Goal: Information Seeking & Learning: Learn about a topic

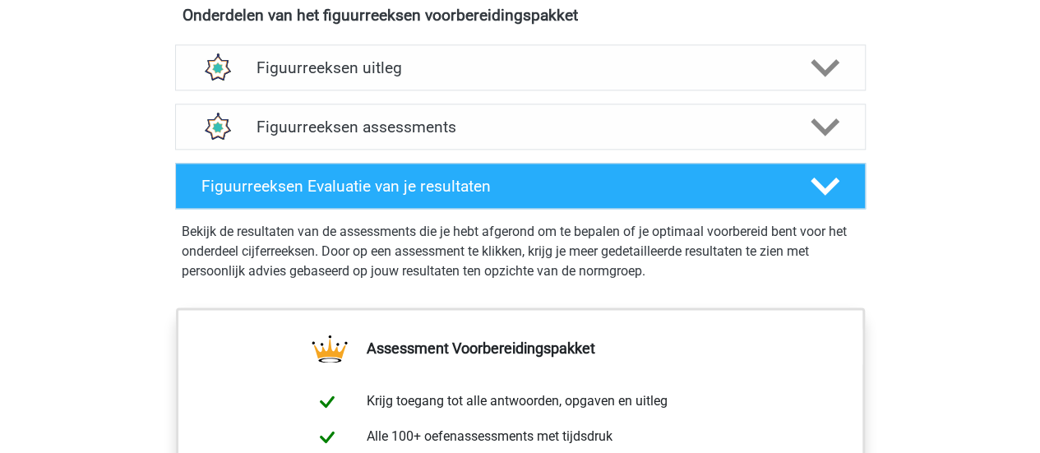
scroll to position [951, 0]
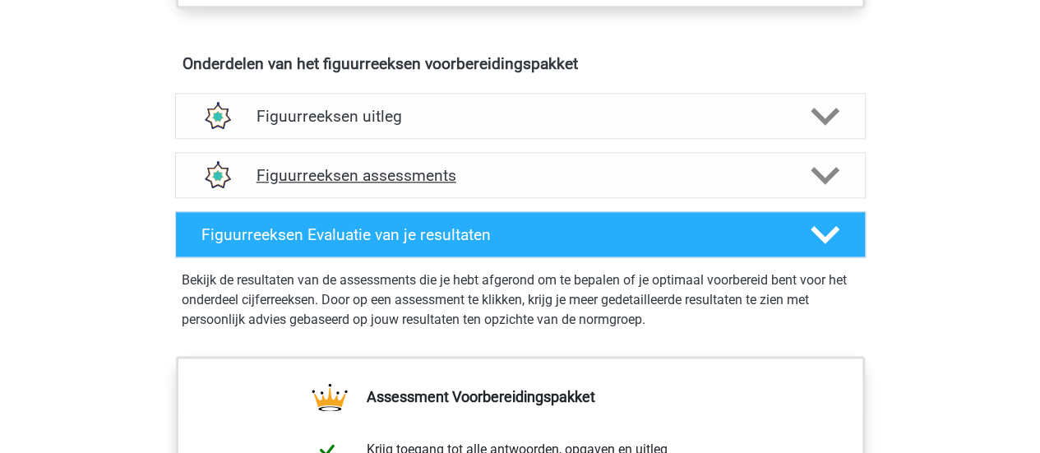
click at [820, 173] on polygon at bounding box center [825, 175] width 29 height 18
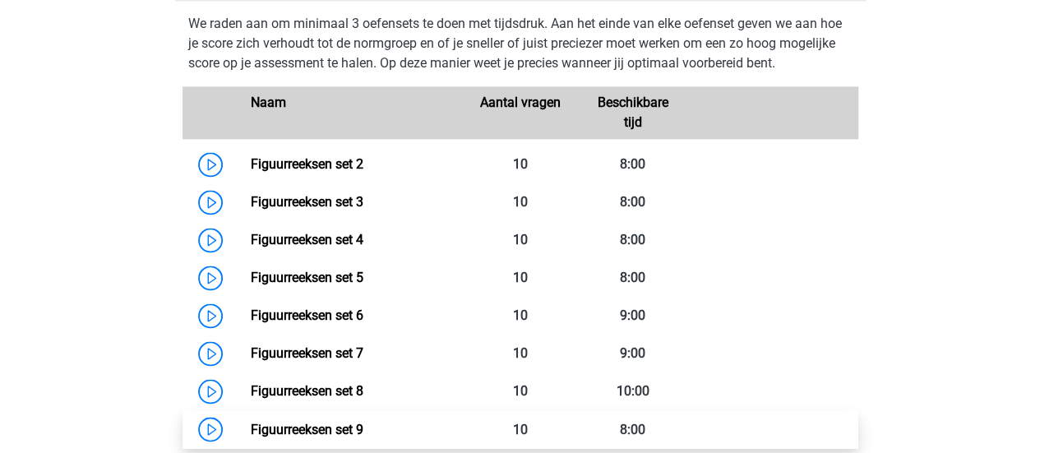
scroll to position [1147, 0]
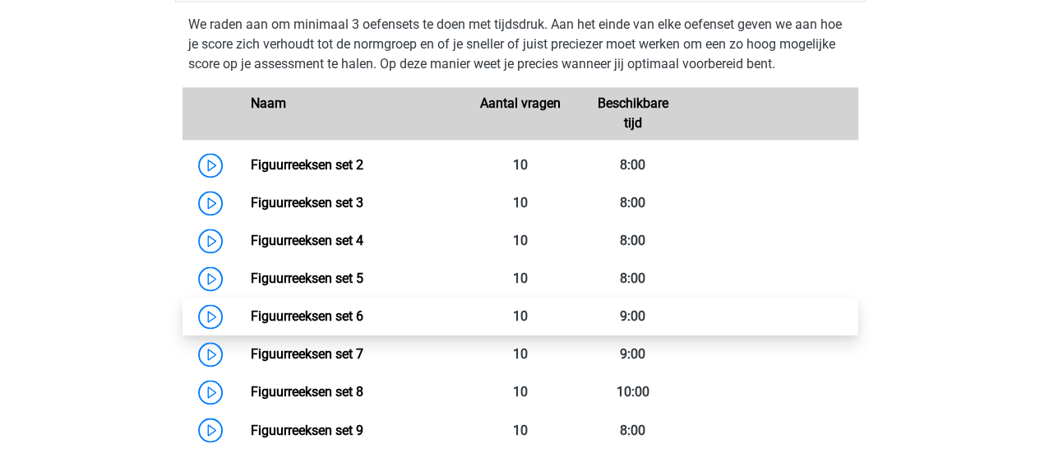
click at [316, 317] on link "Figuurreeksen set 6" at bounding box center [307, 316] width 113 height 16
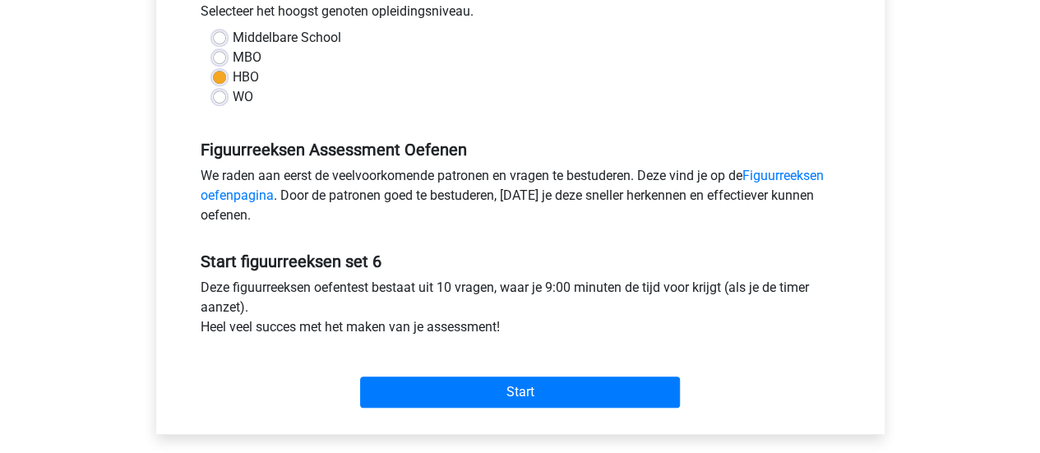
scroll to position [448, 0]
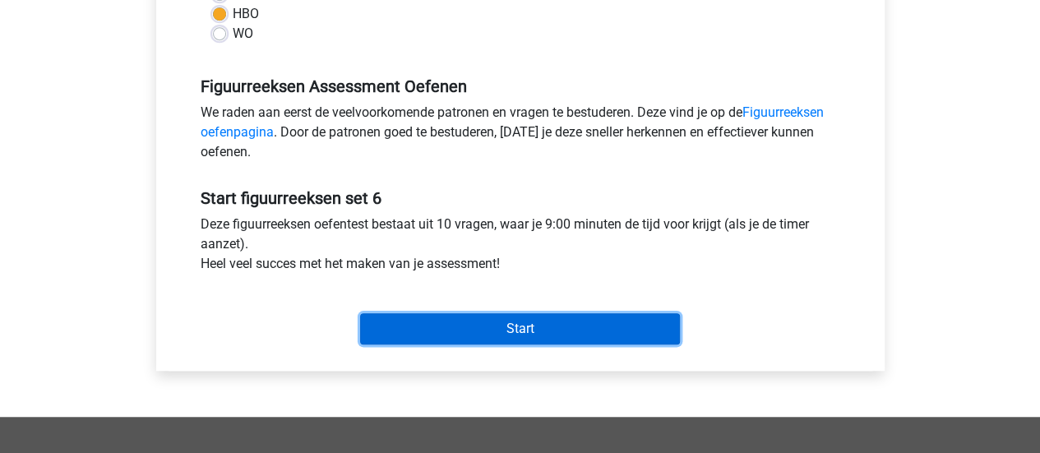
click at [455, 333] on input "Start" at bounding box center [520, 328] width 320 height 31
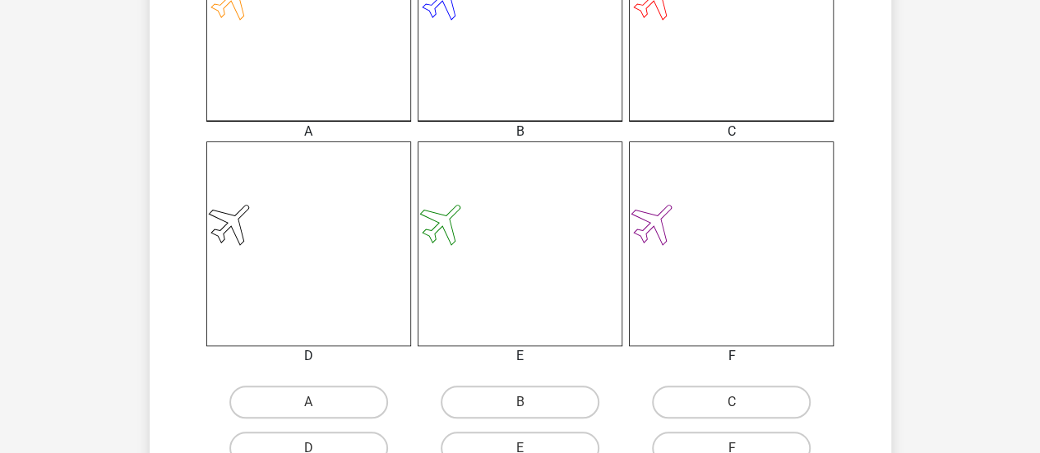
scroll to position [548, 0]
click at [664, 280] on icon at bounding box center [731, 244] width 205 height 205
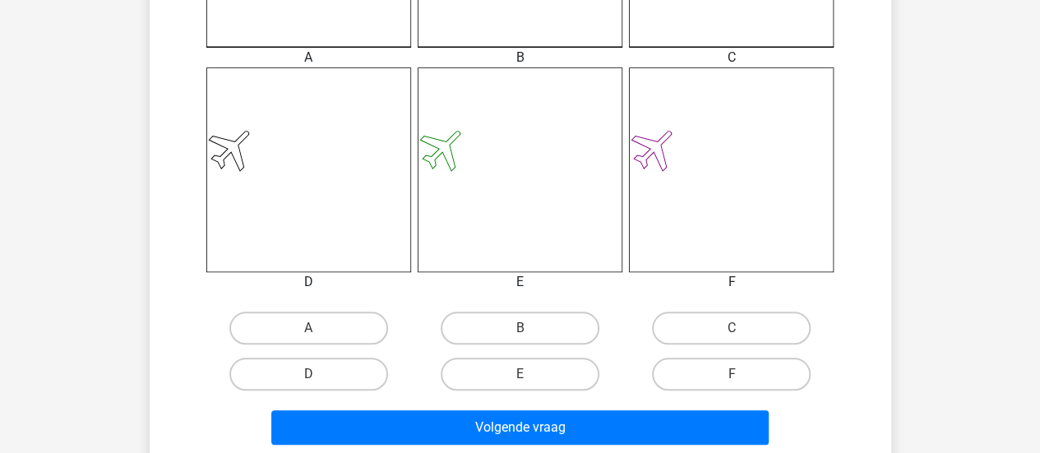
scroll to position [631, 0]
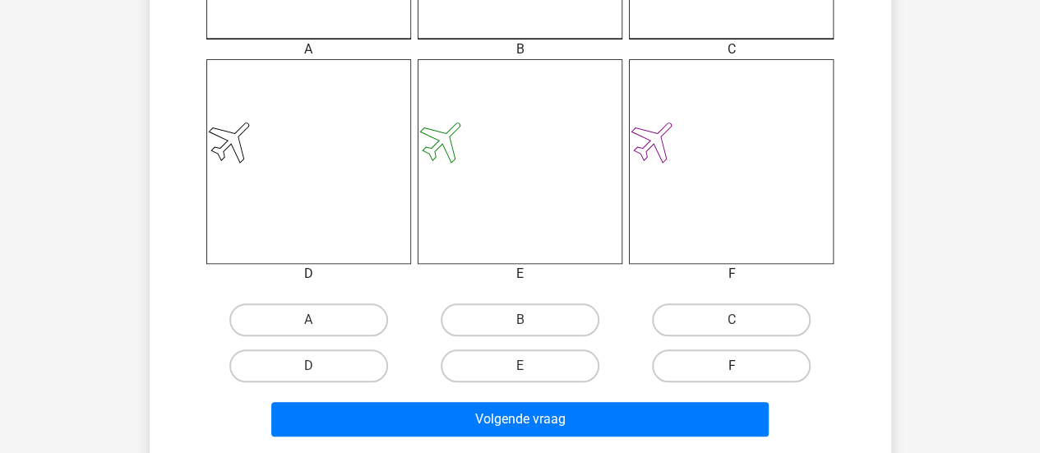
click at [715, 359] on label "F" at bounding box center [731, 365] width 159 height 33
click at [732, 366] on input "F" at bounding box center [737, 371] width 11 height 11
radio input "true"
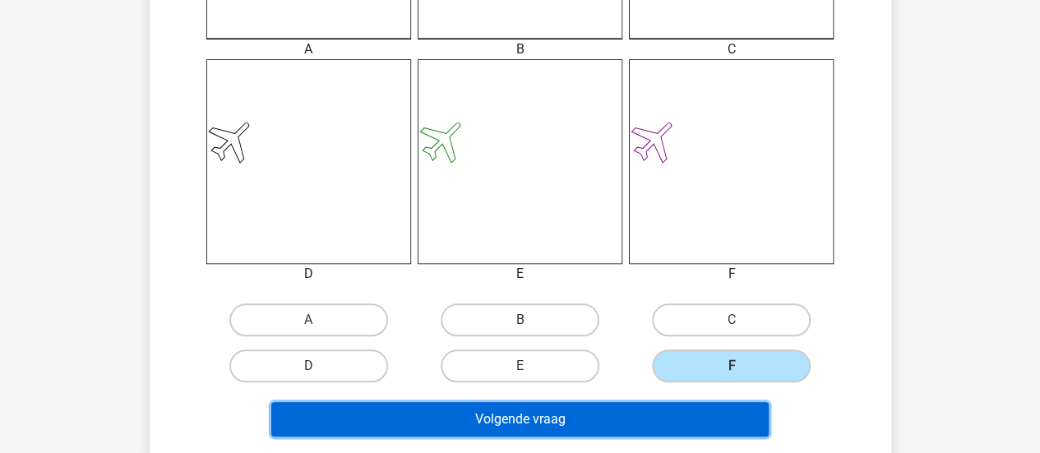
click at [577, 419] on button "Volgende vraag" at bounding box center [519, 419] width 497 height 35
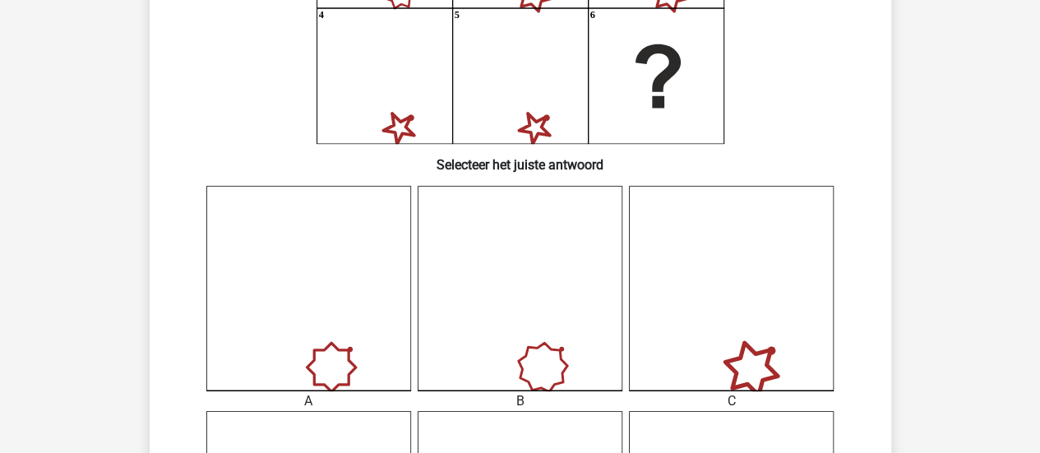
scroll to position [520, 0]
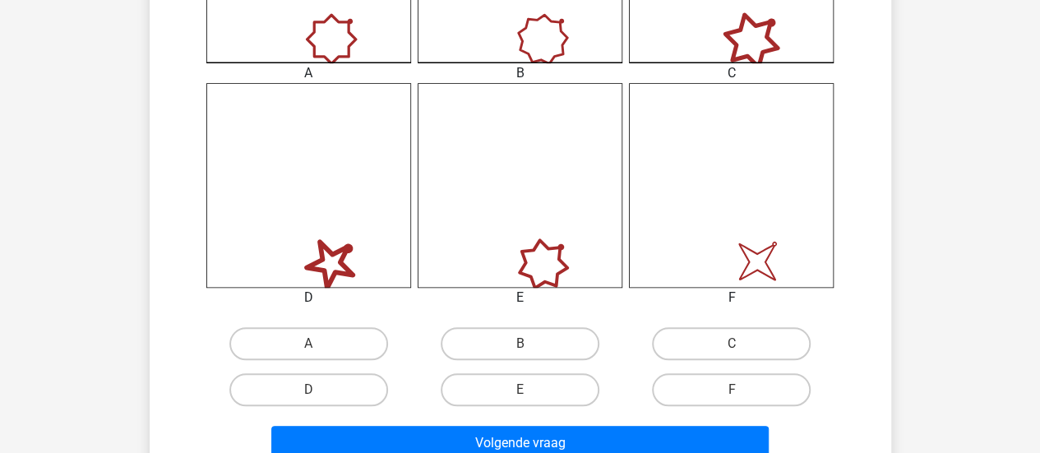
click at [657, 355] on label "C" at bounding box center [731, 343] width 159 height 33
click at [732, 354] on input "C" at bounding box center [737, 349] width 11 height 11
radio input "true"
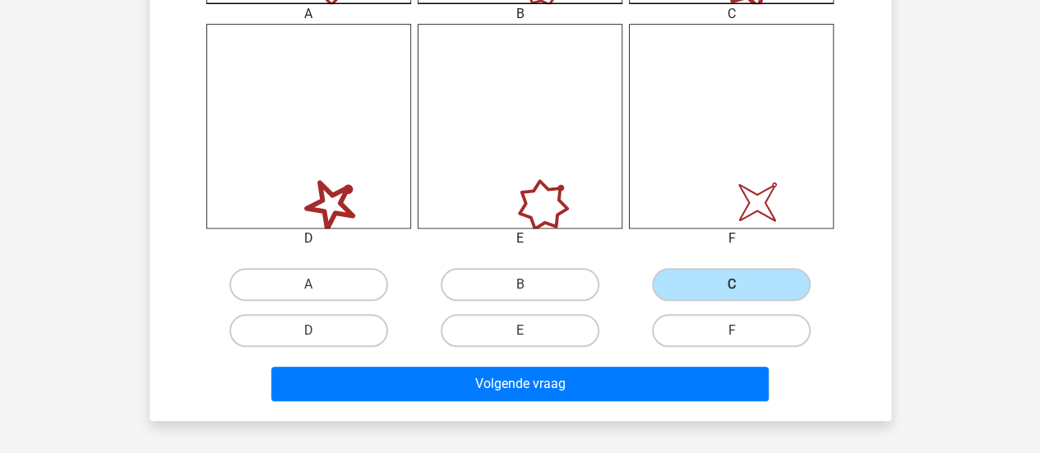
scroll to position [666, 0]
click at [710, 325] on label "F" at bounding box center [731, 330] width 159 height 33
click at [732, 331] on input "F" at bounding box center [737, 336] width 11 height 11
radio input "true"
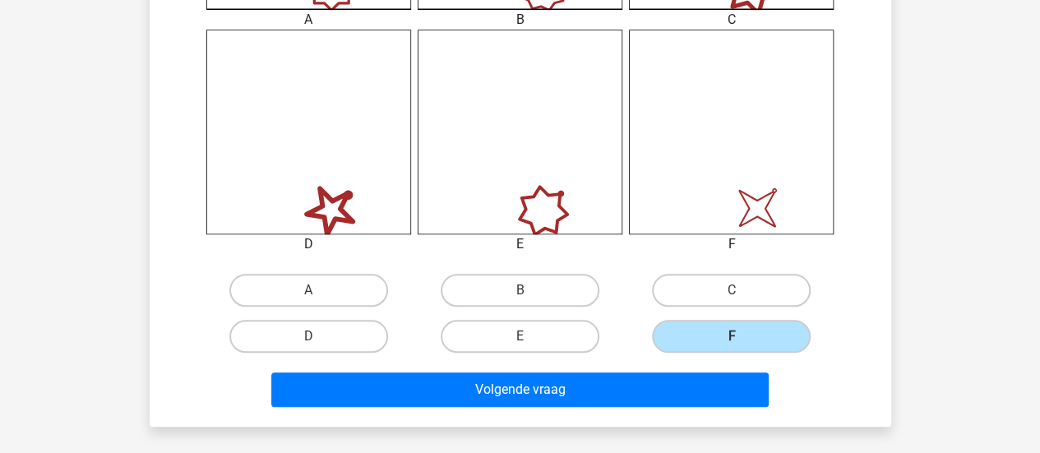
scroll to position [663, 0]
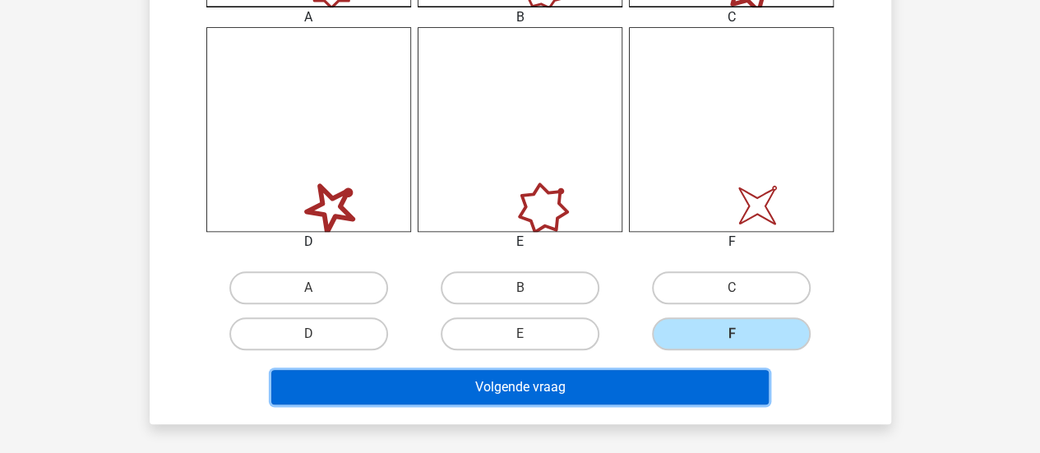
click at [633, 381] on button "Volgende vraag" at bounding box center [519, 387] width 497 height 35
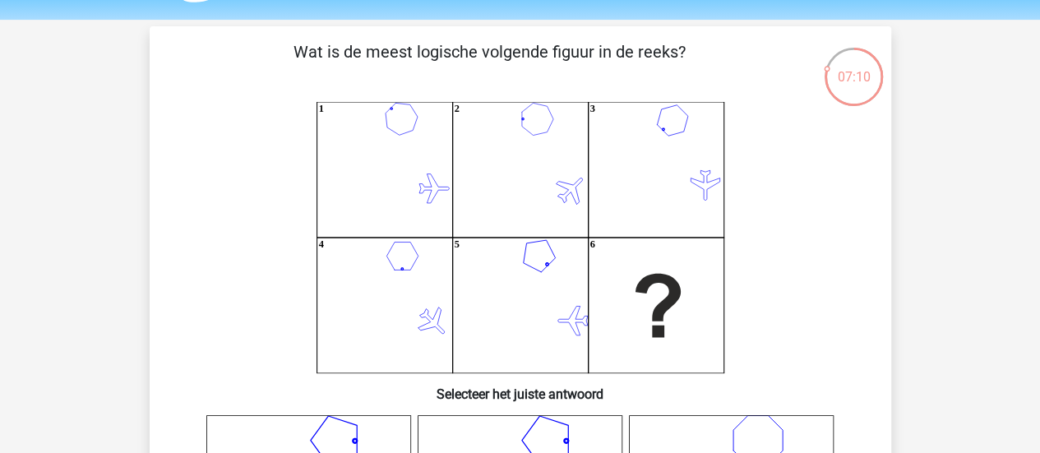
scroll to position [146, 0]
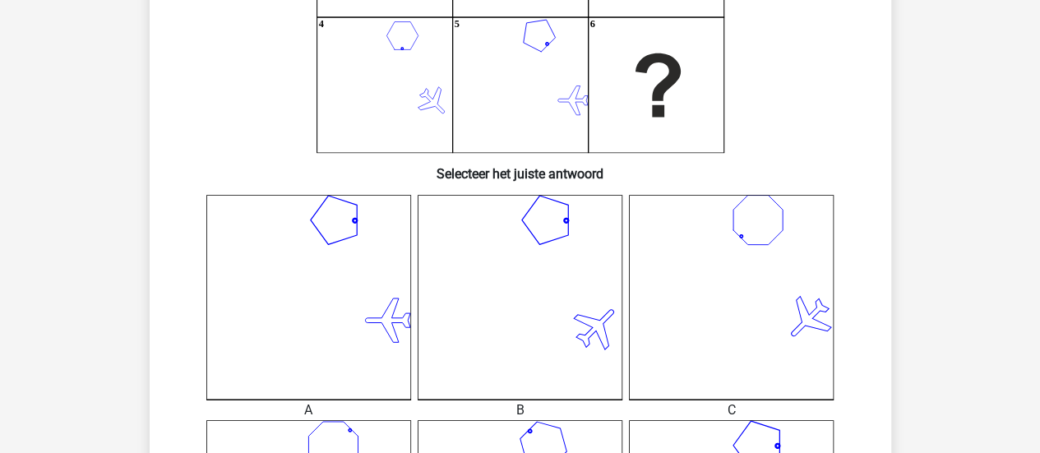
click at [633, 381] on icon at bounding box center [731, 297] width 205 height 205
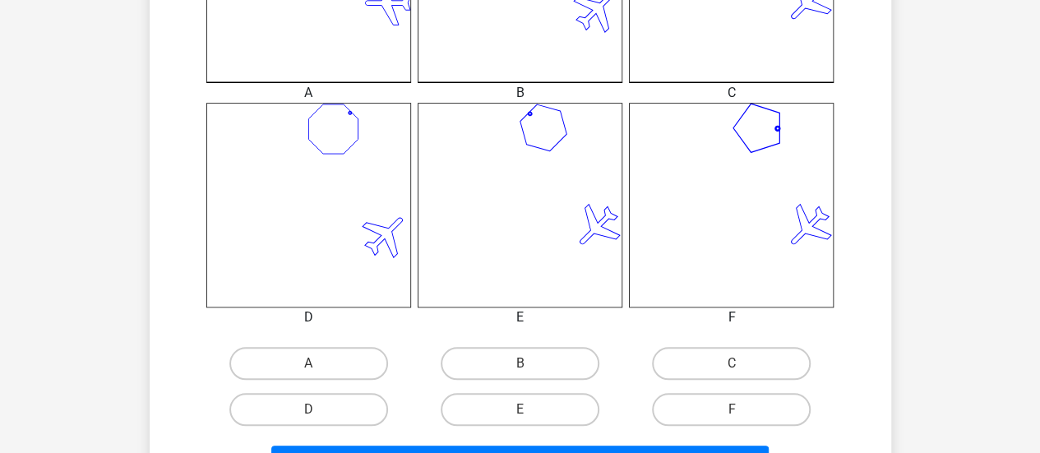
scroll to position [690, 0]
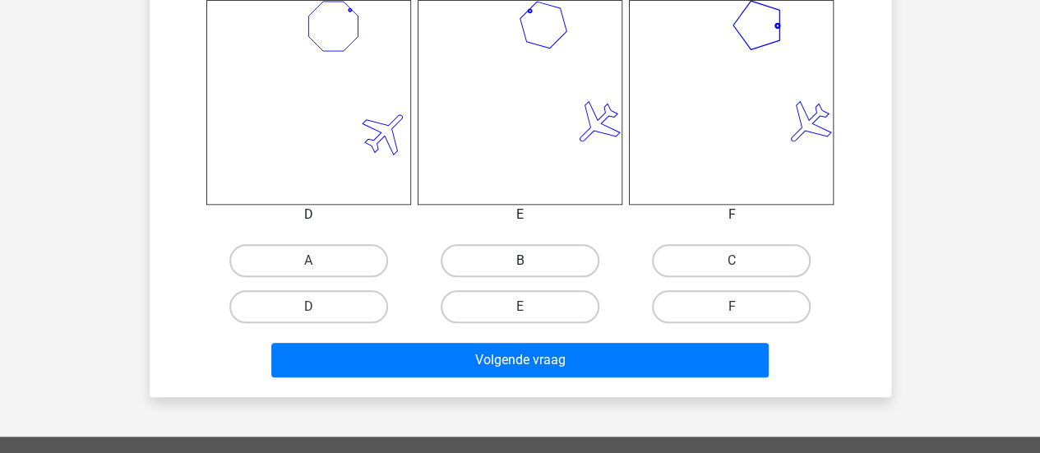
click at [512, 259] on label "B" at bounding box center [520, 260] width 159 height 33
click at [520, 261] on input "B" at bounding box center [525, 266] width 11 height 11
radio input "true"
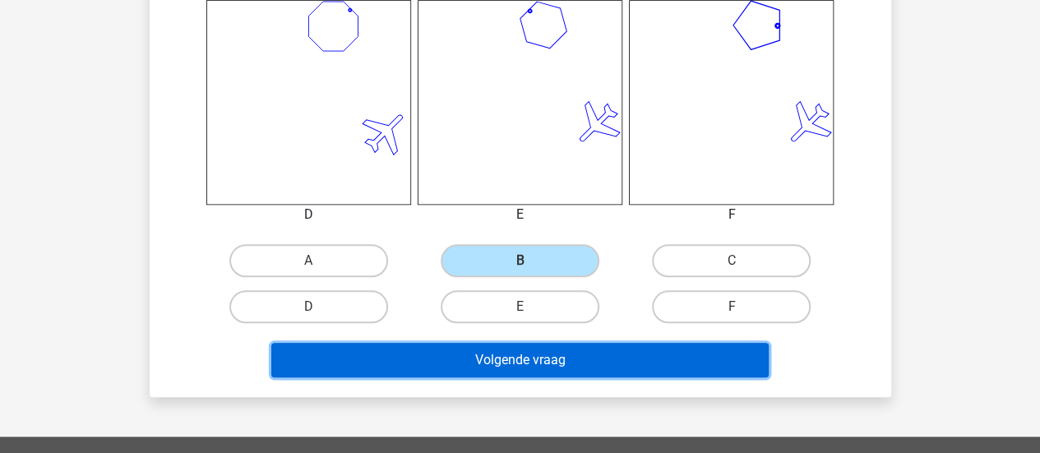
click at [499, 358] on button "Volgende vraag" at bounding box center [519, 360] width 497 height 35
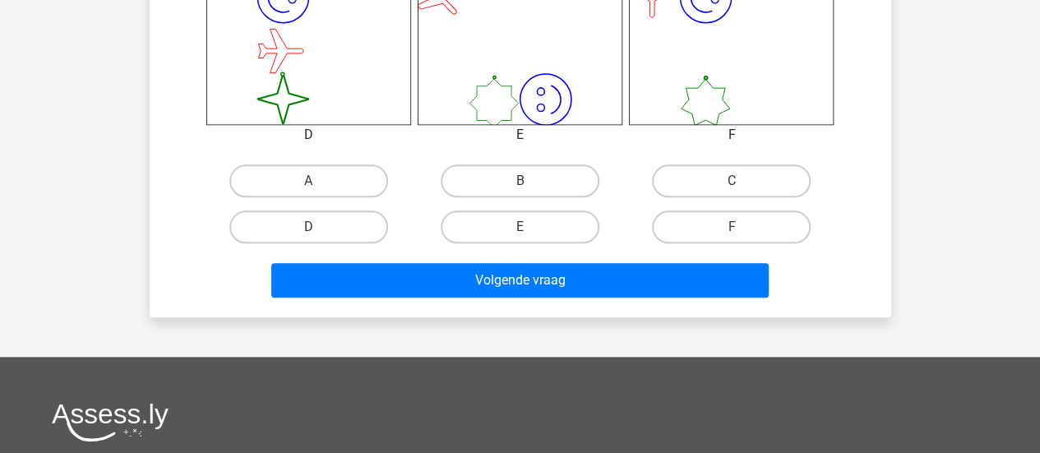
scroll to position [770, 0]
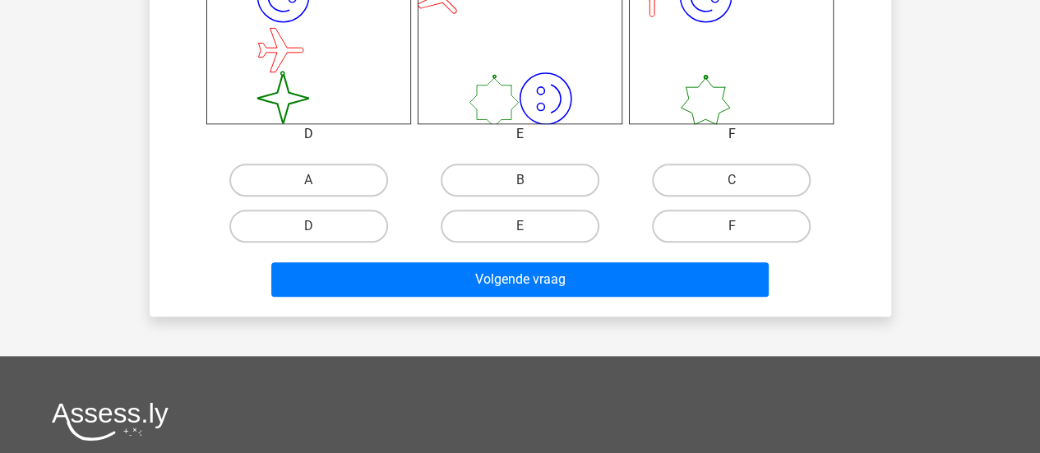
click at [485, 296] on div "Volgende vraag" at bounding box center [520, 282] width 635 height 41
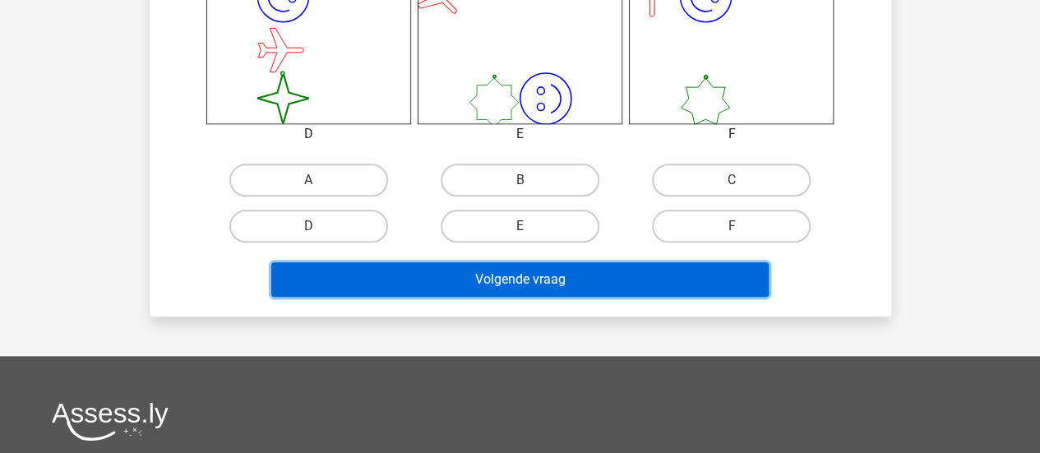
click at [482, 283] on button "Volgende vraag" at bounding box center [519, 279] width 497 height 35
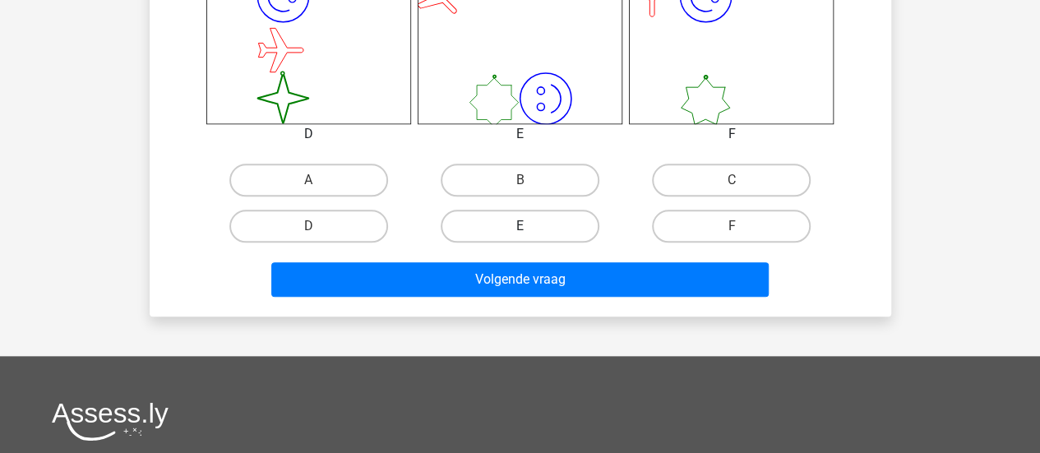
click at [475, 236] on label "E" at bounding box center [520, 226] width 159 height 33
click at [520, 236] on input "E" at bounding box center [525, 231] width 11 height 11
radio input "true"
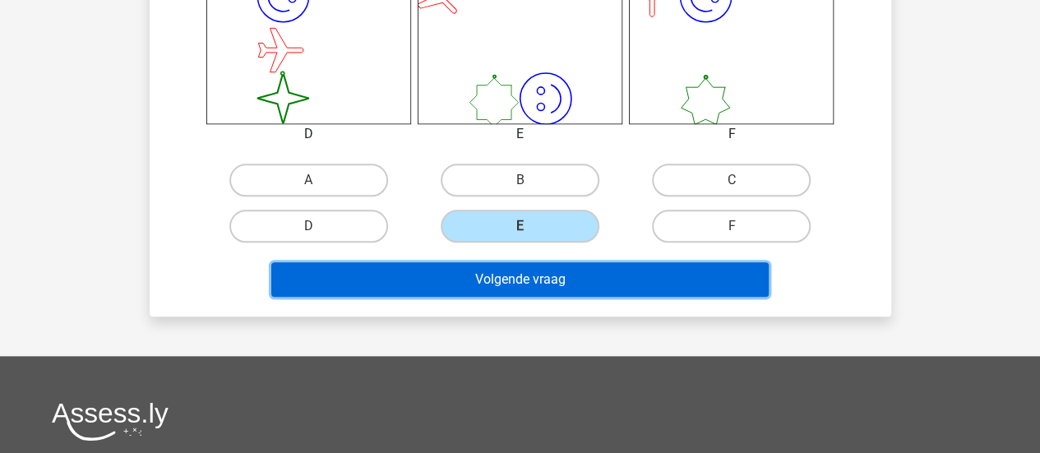
click at [474, 271] on button "Volgende vraag" at bounding box center [519, 279] width 497 height 35
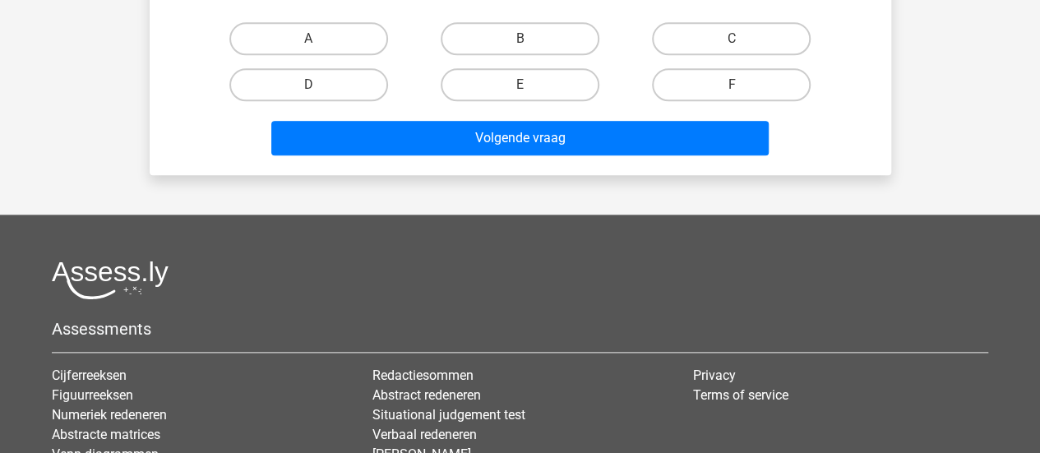
scroll to position [917, 0]
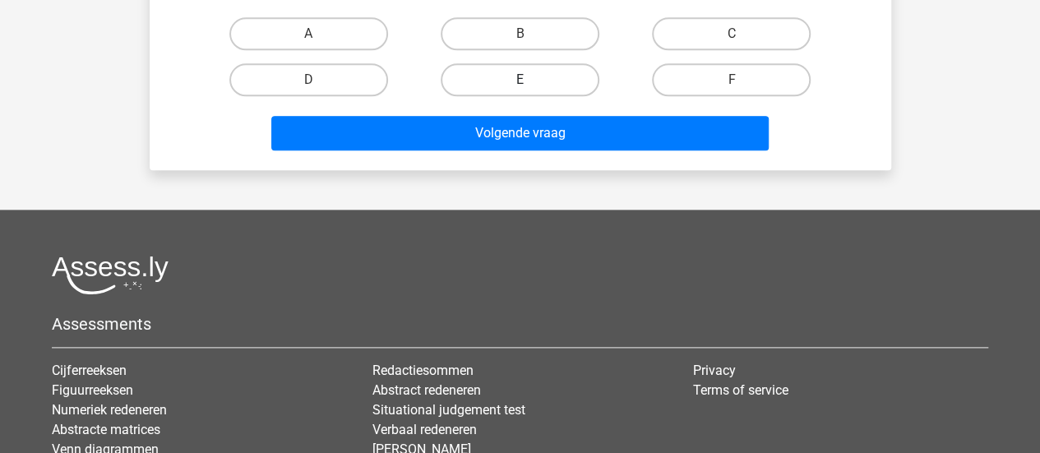
click at [534, 81] on label "E" at bounding box center [520, 79] width 159 height 33
click at [530, 81] on input "E" at bounding box center [525, 85] width 11 height 11
radio input "true"
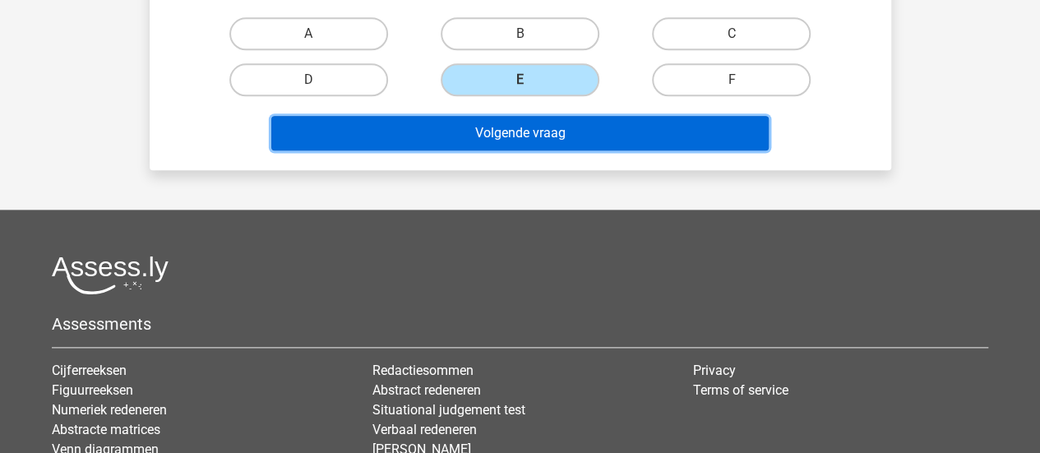
click at [526, 132] on button "Volgende vraag" at bounding box center [519, 133] width 497 height 35
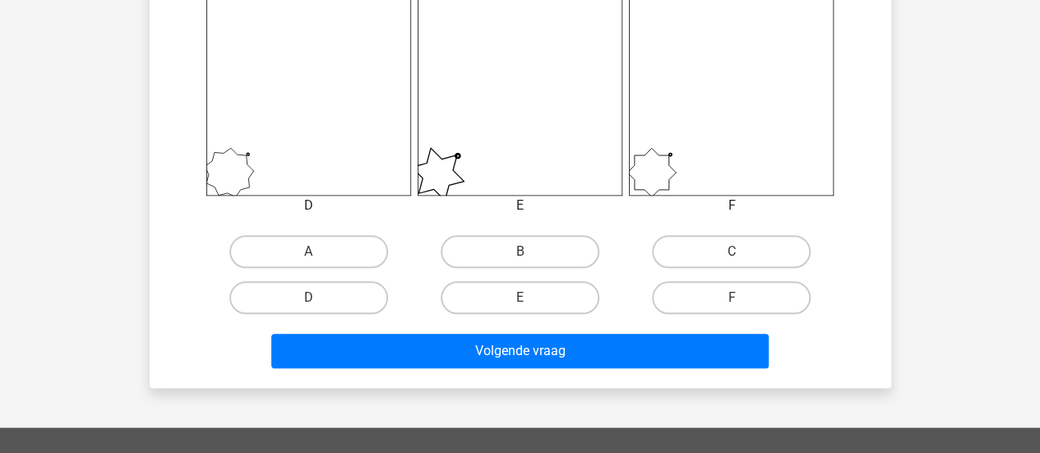
scroll to position [713, 0]
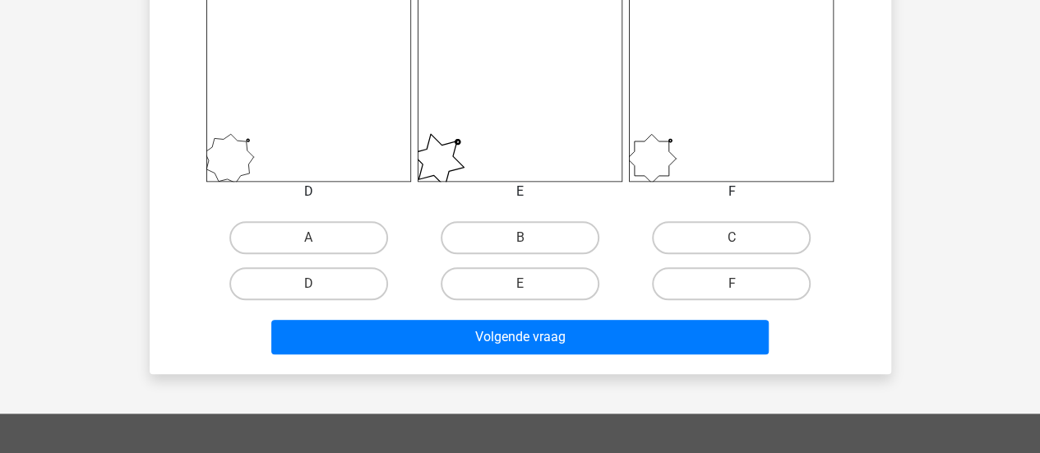
click at [735, 240] on input "C" at bounding box center [737, 243] width 11 height 11
radio input "true"
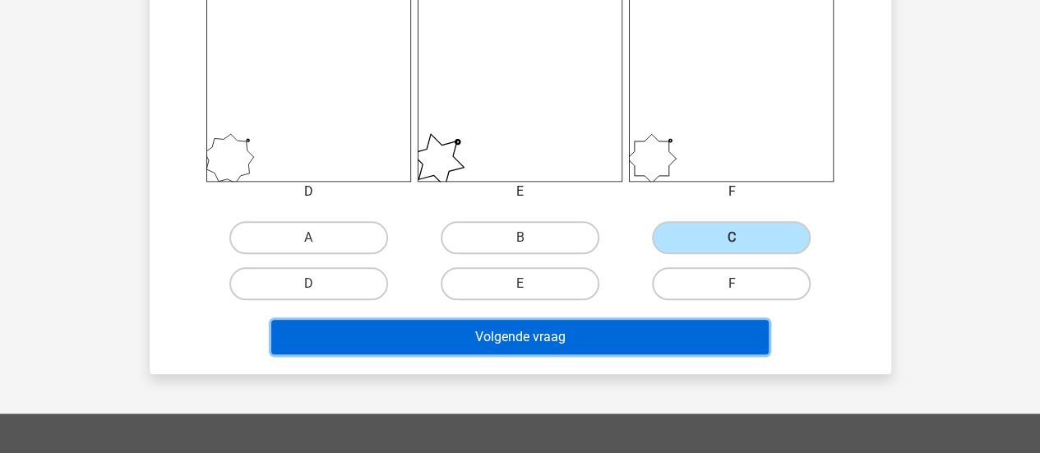
click at [633, 331] on button "Volgende vraag" at bounding box center [519, 337] width 497 height 35
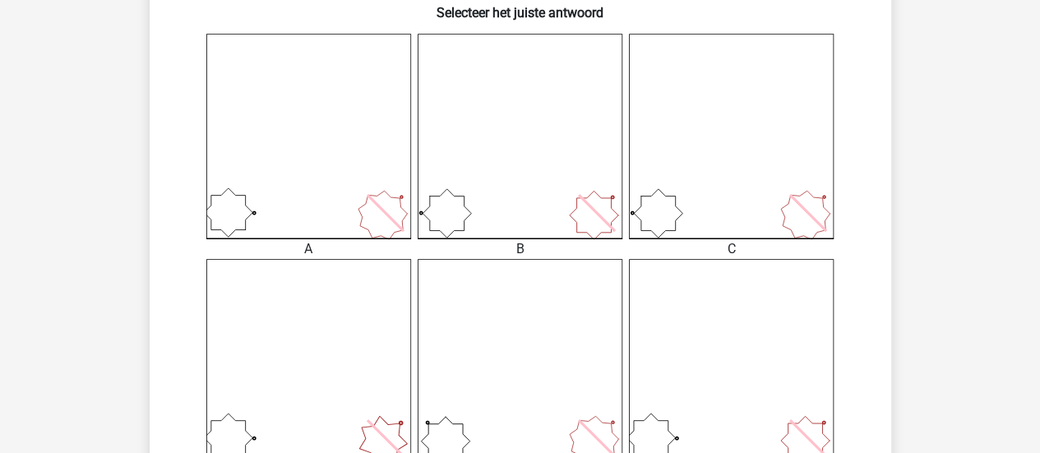
scroll to position [727, 0]
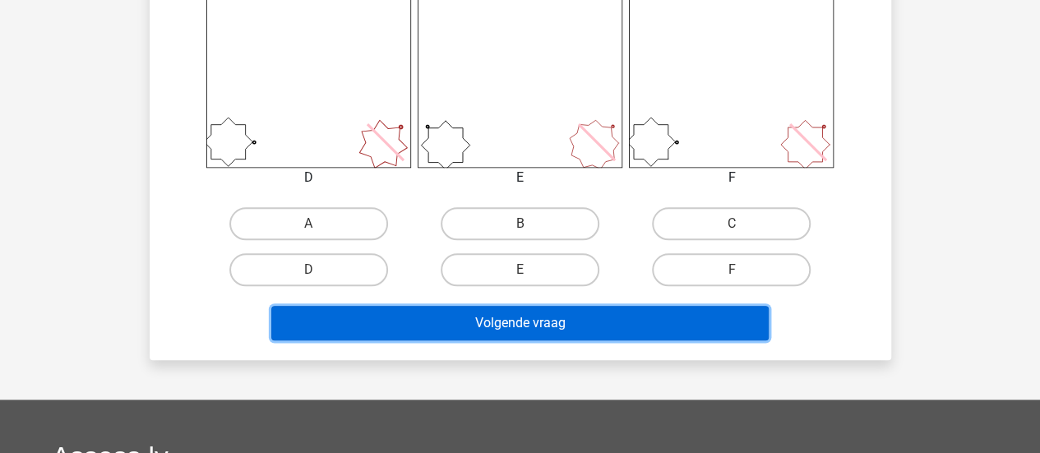
click at [633, 331] on button "Volgende vraag" at bounding box center [519, 323] width 497 height 35
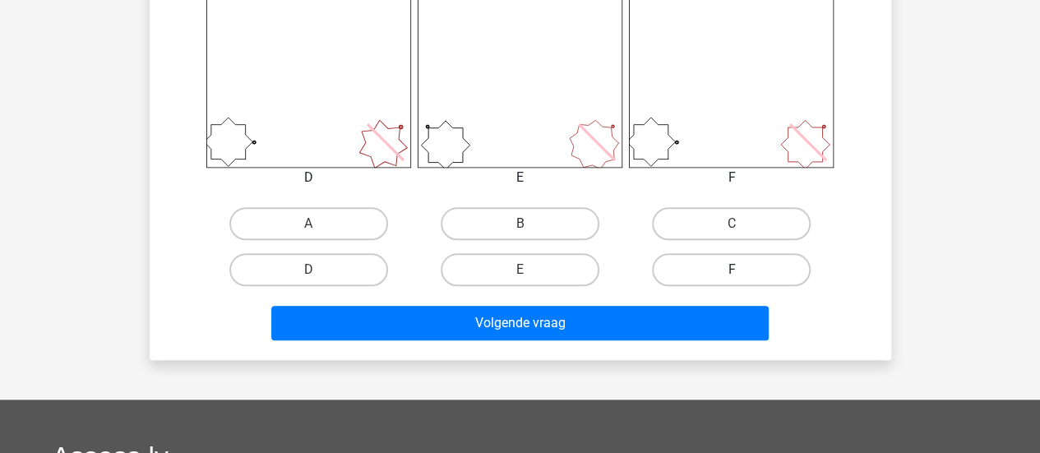
click at [699, 273] on label "F" at bounding box center [731, 269] width 159 height 33
click at [732, 273] on input "F" at bounding box center [737, 275] width 11 height 11
radio input "true"
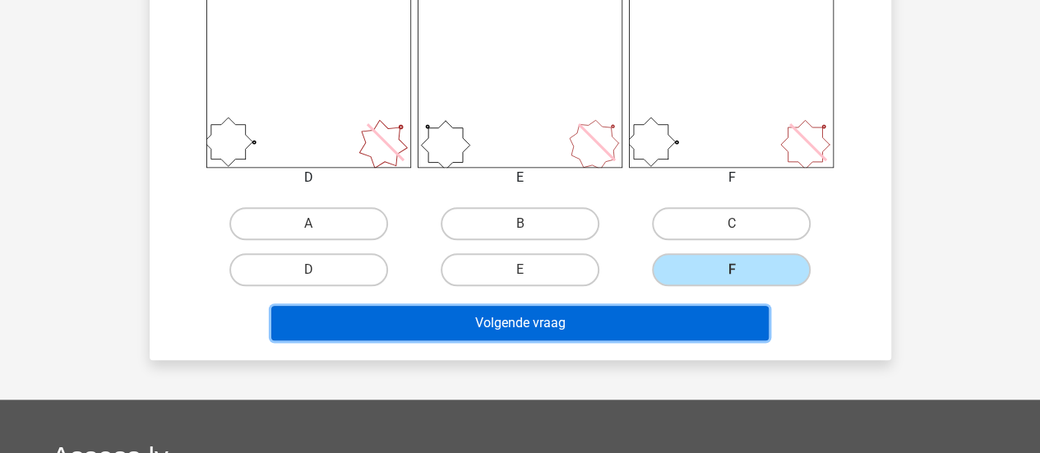
click at [632, 329] on button "Volgende vraag" at bounding box center [519, 323] width 497 height 35
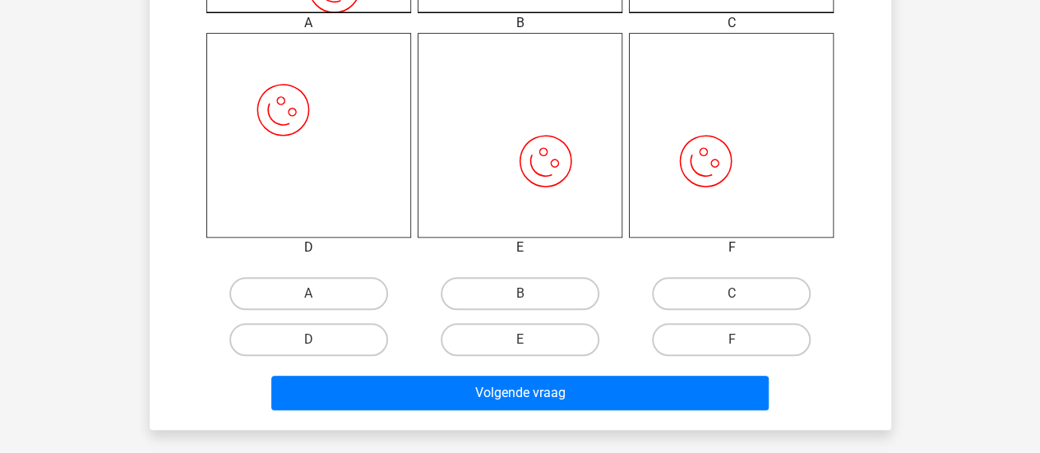
scroll to position [658, 0]
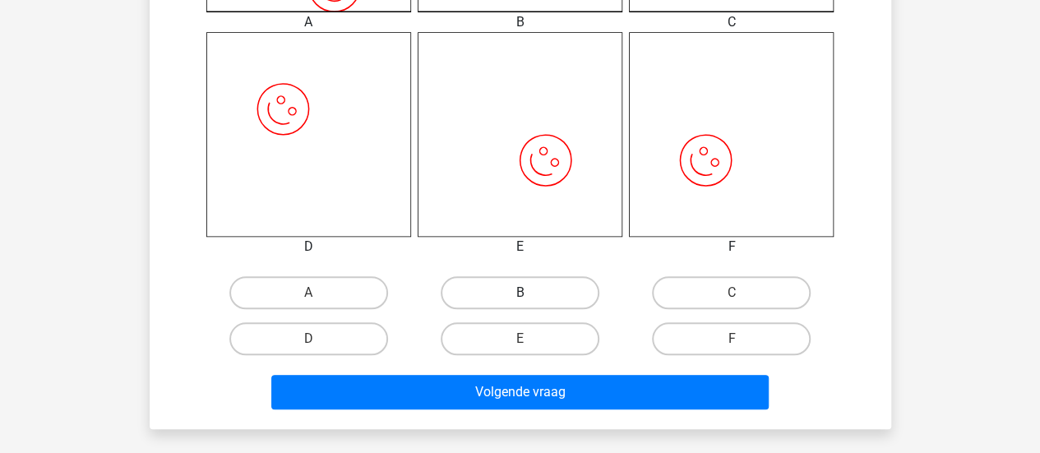
click at [545, 287] on label "B" at bounding box center [520, 292] width 159 height 33
click at [530, 293] on input "B" at bounding box center [525, 298] width 11 height 11
radio input "true"
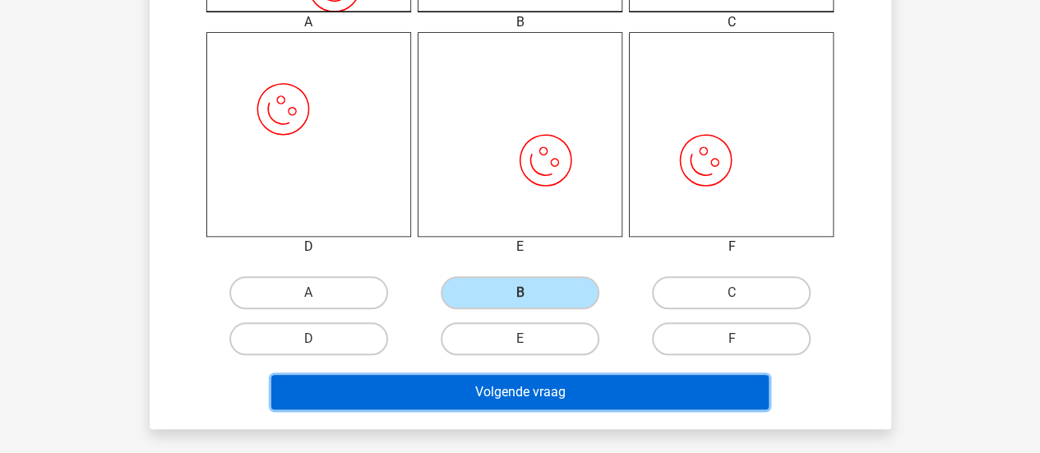
click at [533, 395] on button "Volgende vraag" at bounding box center [519, 392] width 497 height 35
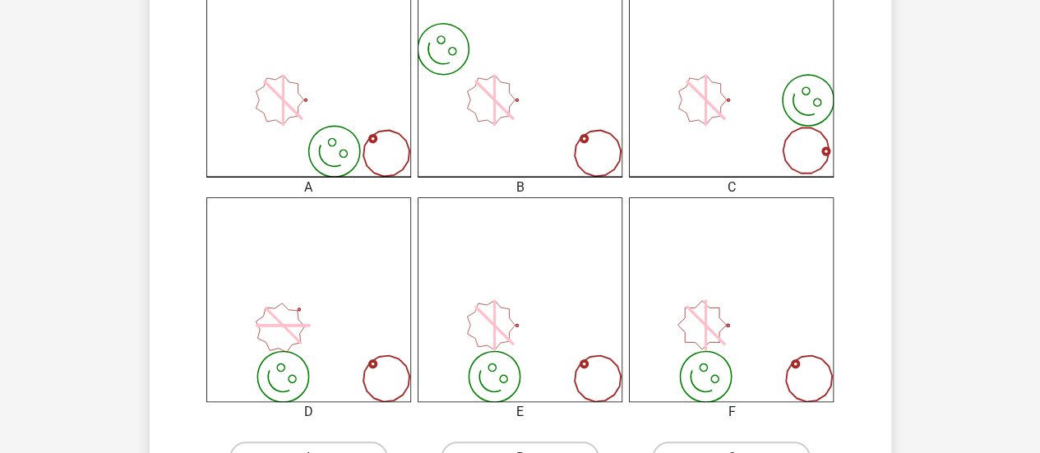
scroll to position [649, 0]
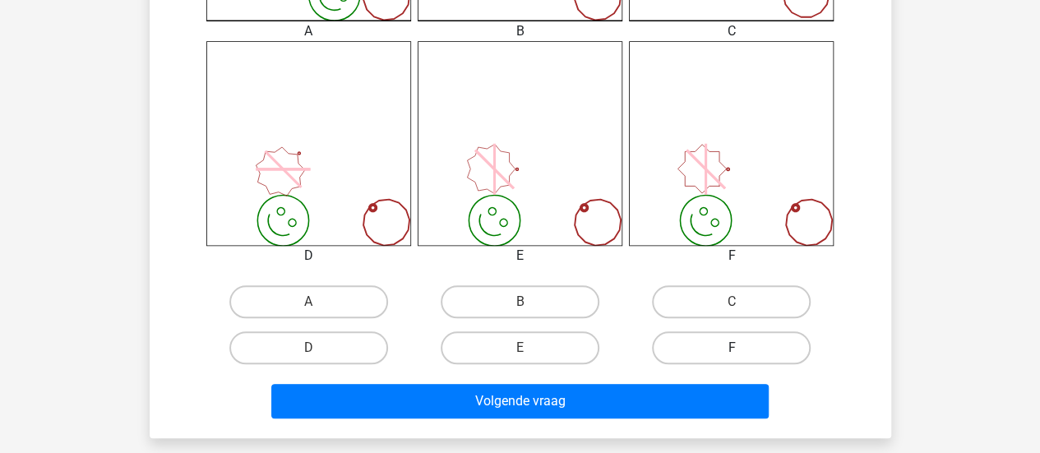
click at [666, 343] on label "F" at bounding box center [731, 347] width 159 height 33
click at [732, 348] on input "F" at bounding box center [737, 353] width 11 height 11
radio input "true"
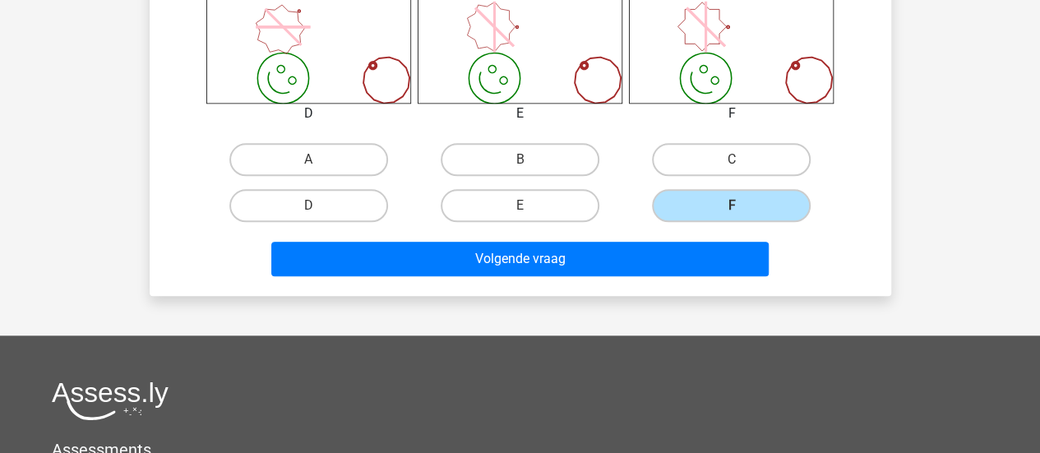
scroll to position [799, 0]
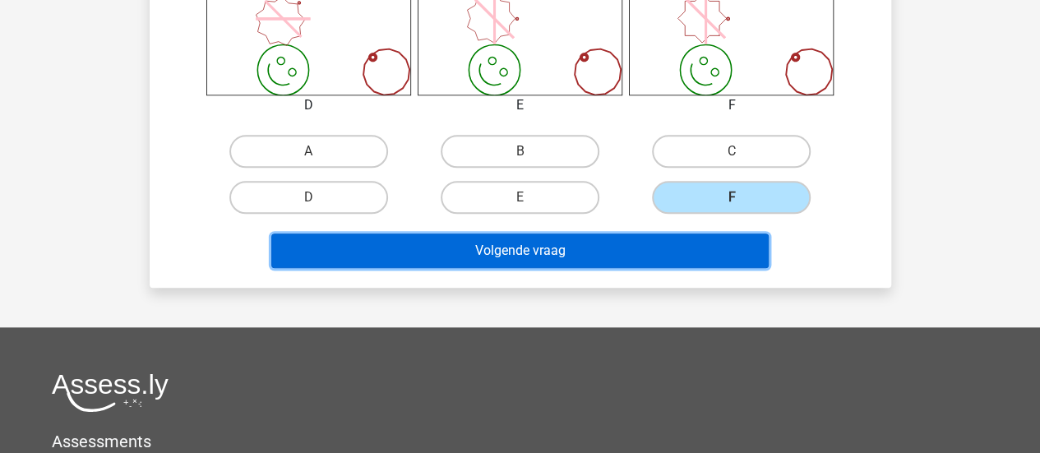
click at [612, 251] on button "Volgende vraag" at bounding box center [519, 251] width 497 height 35
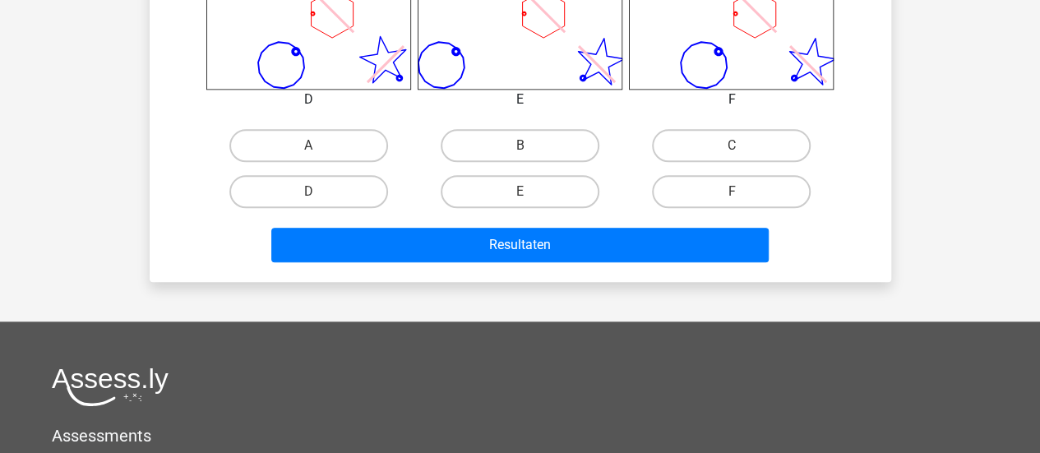
scroll to position [806, 0]
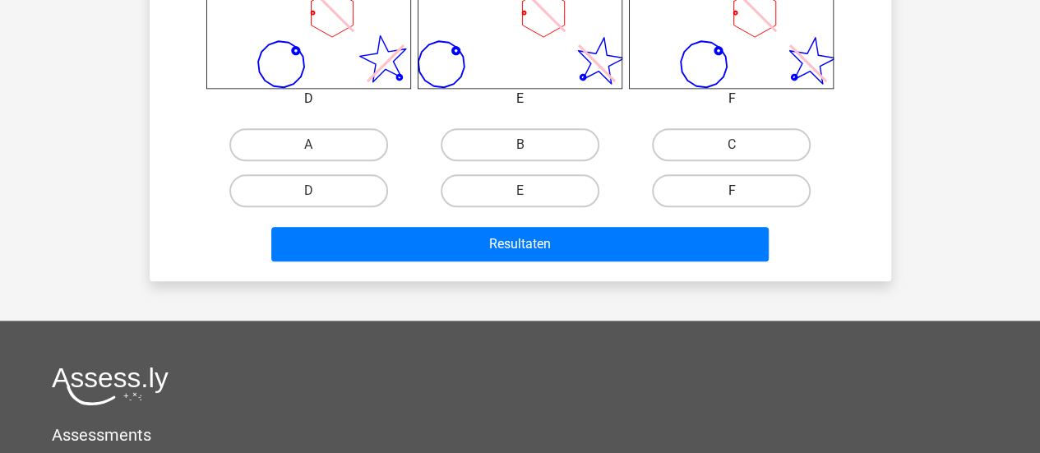
click at [684, 196] on label "F" at bounding box center [731, 190] width 159 height 33
click at [732, 196] on input "F" at bounding box center [737, 196] width 11 height 11
radio input "true"
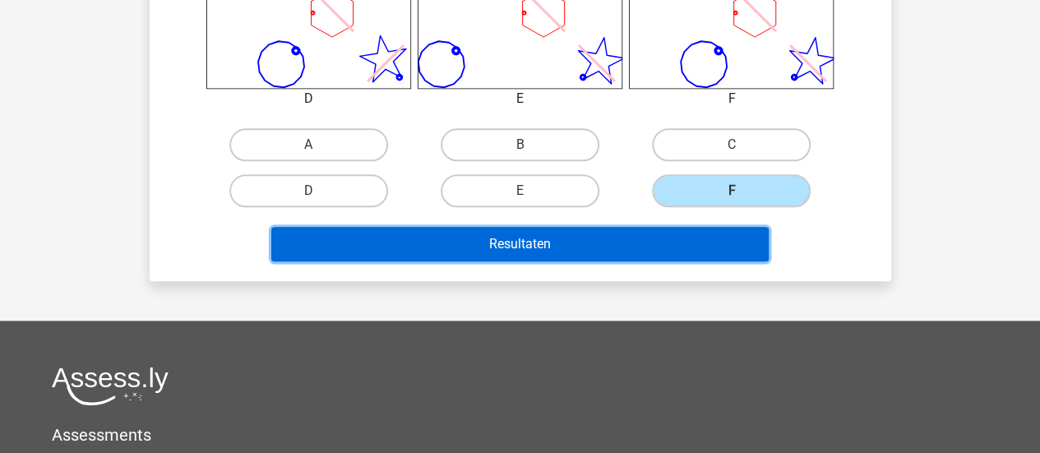
click at [645, 236] on button "Resultaten" at bounding box center [519, 244] width 497 height 35
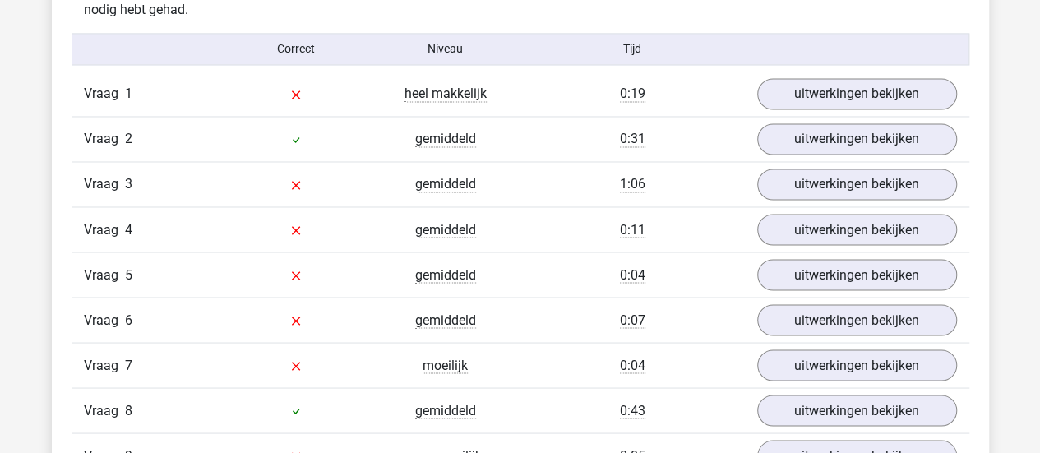
scroll to position [1345, 0]
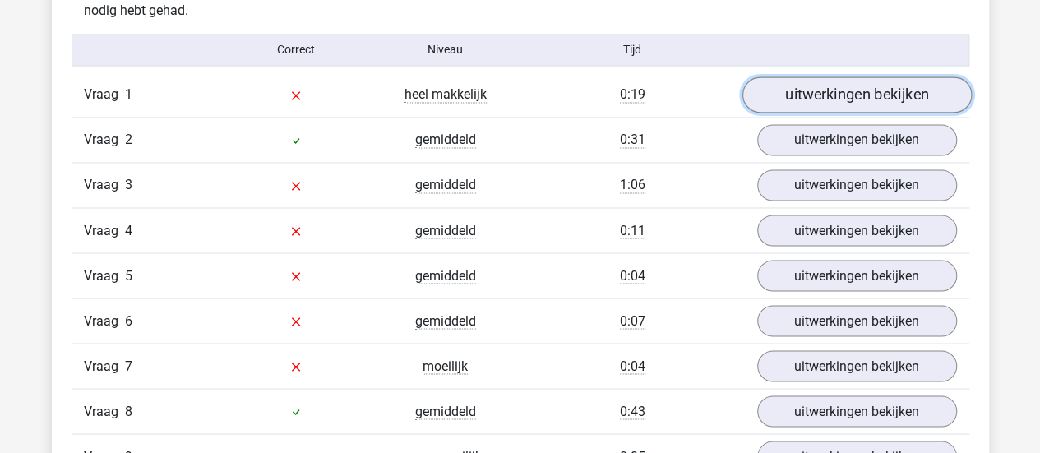
click at [824, 96] on link "uitwerkingen bekijken" at bounding box center [856, 94] width 229 height 36
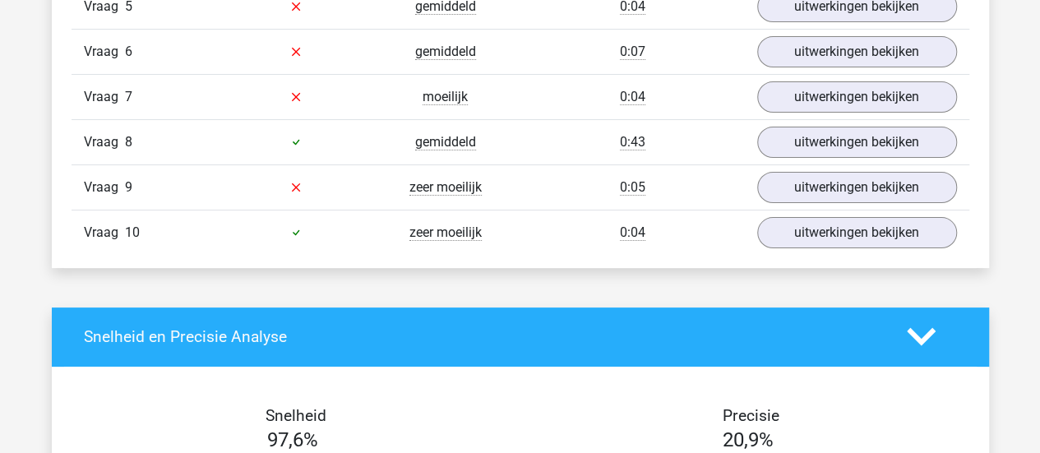
scroll to position [3128, 0]
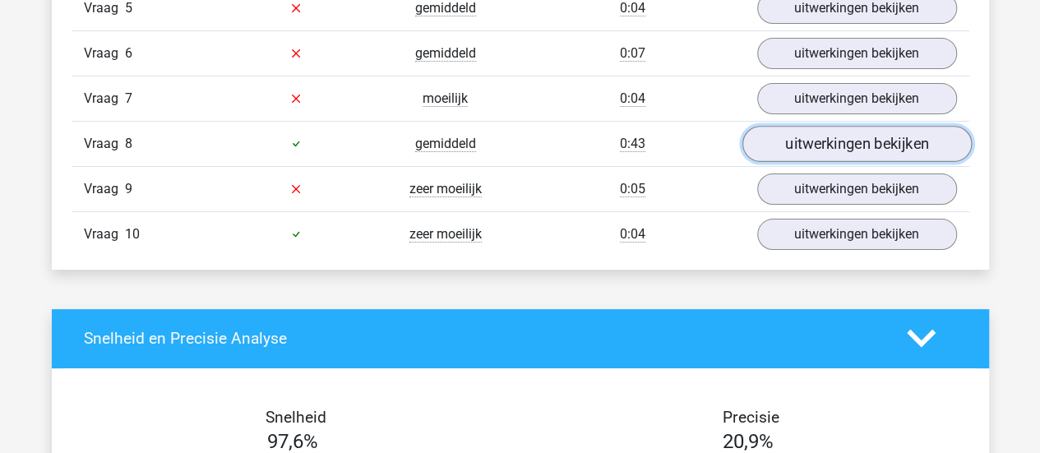
click at [826, 134] on link "uitwerkingen bekijken" at bounding box center [856, 144] width 229 height 36
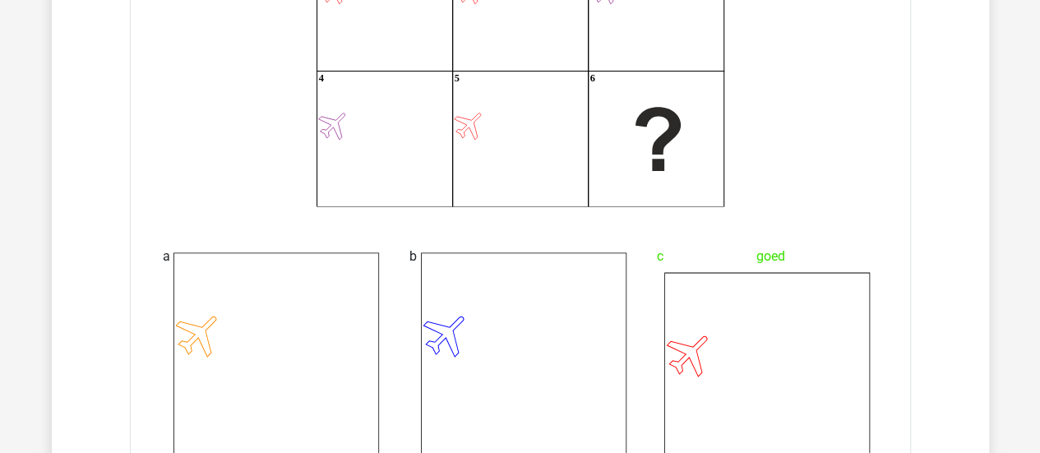
scroll to position [1511, 0]
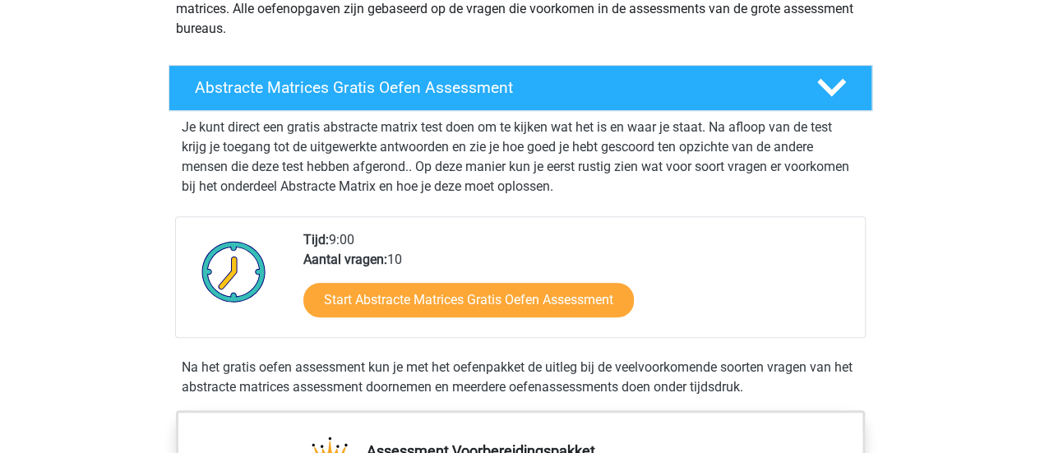
scroll to position [225, 0]
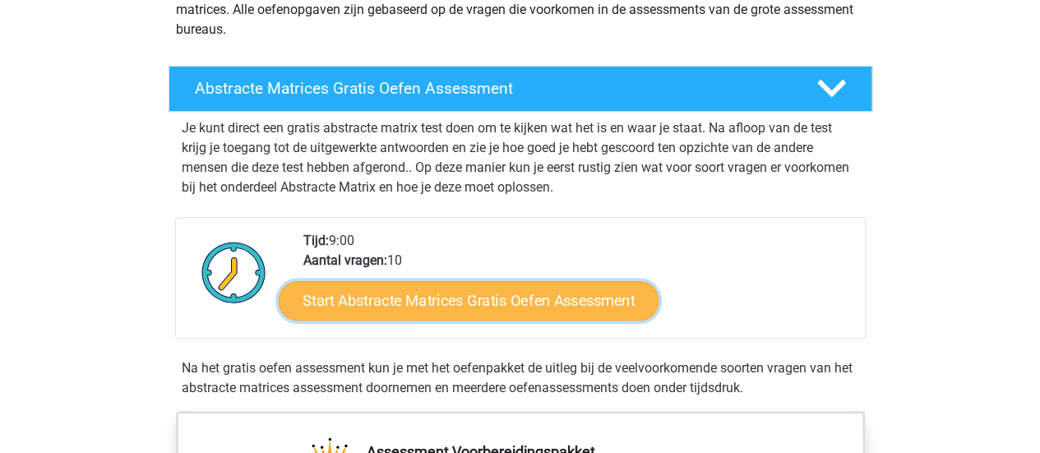
click at [474, 297] on link "Start Abstracte Matrices Gratis Oefen Assessment" at bounding box center [469, 299] width 380 height 39
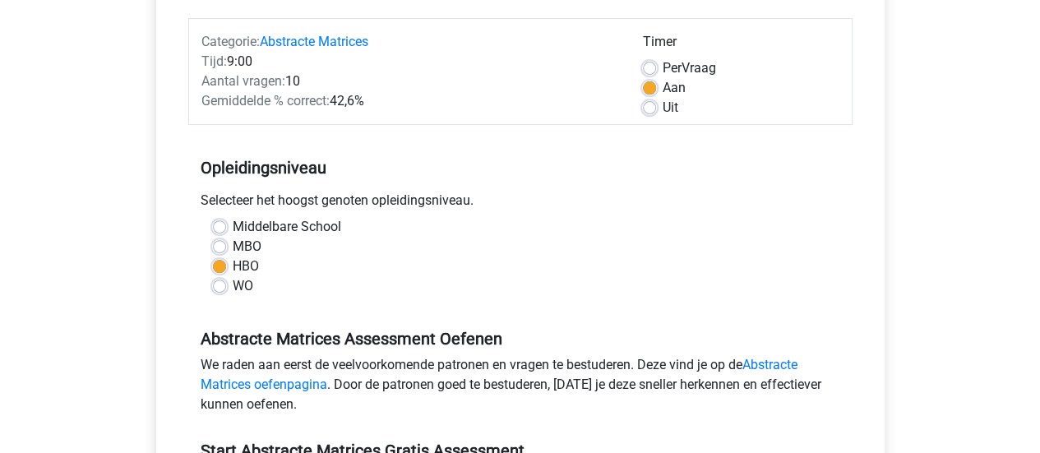
scroll to position [425, 0]
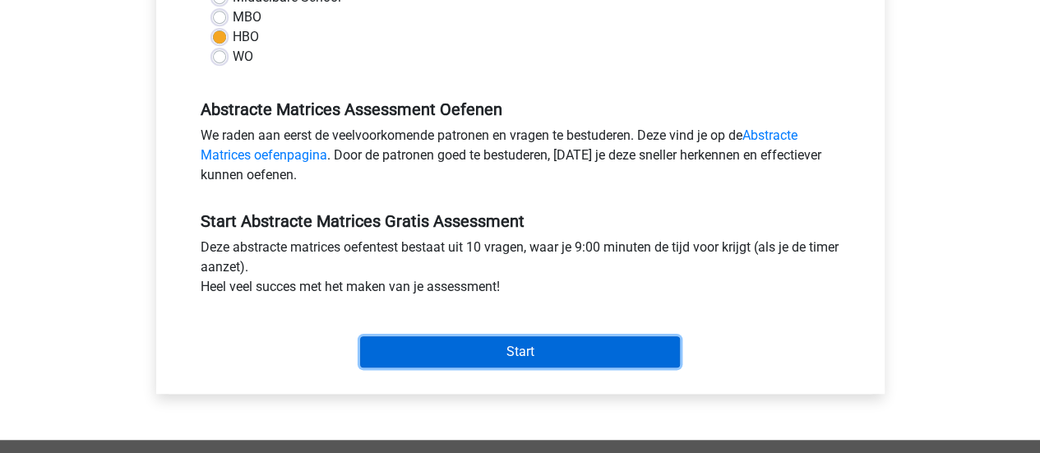
click at [483, 346] on input "Start" at bounding box center [520, 351] width 320 height 31
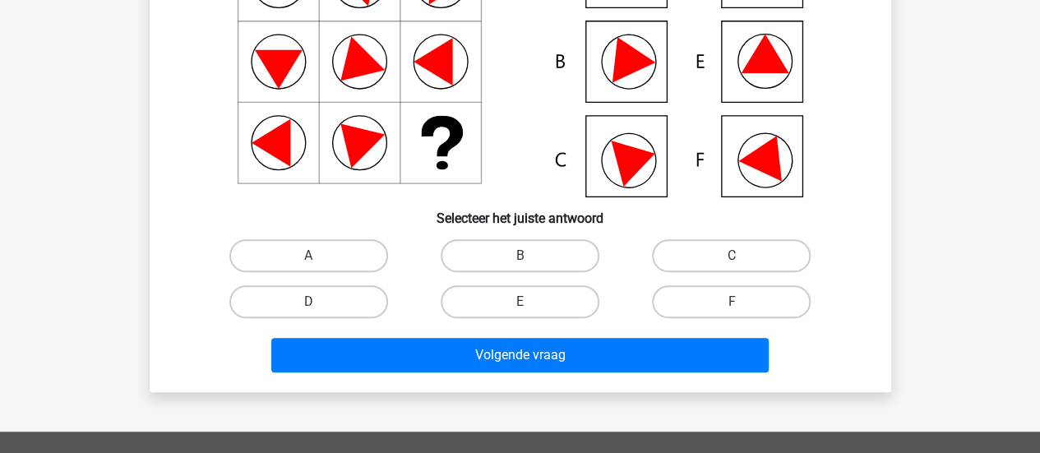
scroll to position [129, 0]
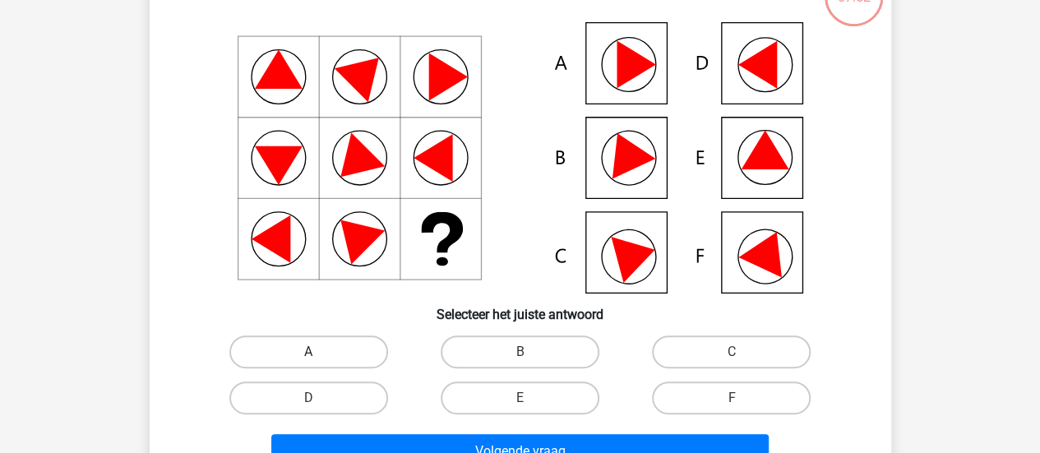
click at [257, 356] on label "A" at bounding box center [308, 351] width 159 height 33
click at [308, 356] on input "A" at bounding box center [313, 357] width 11 height 11
radio input "true"
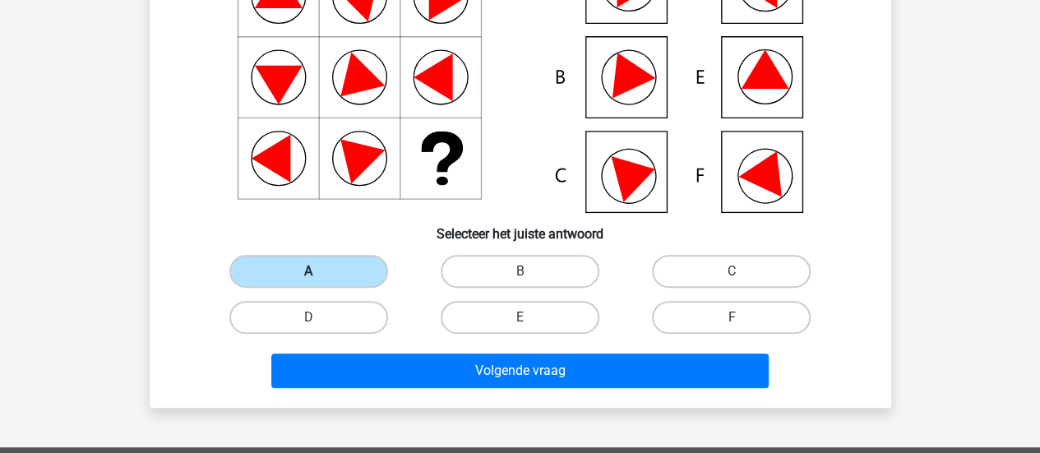
scroll to position [210, 0]
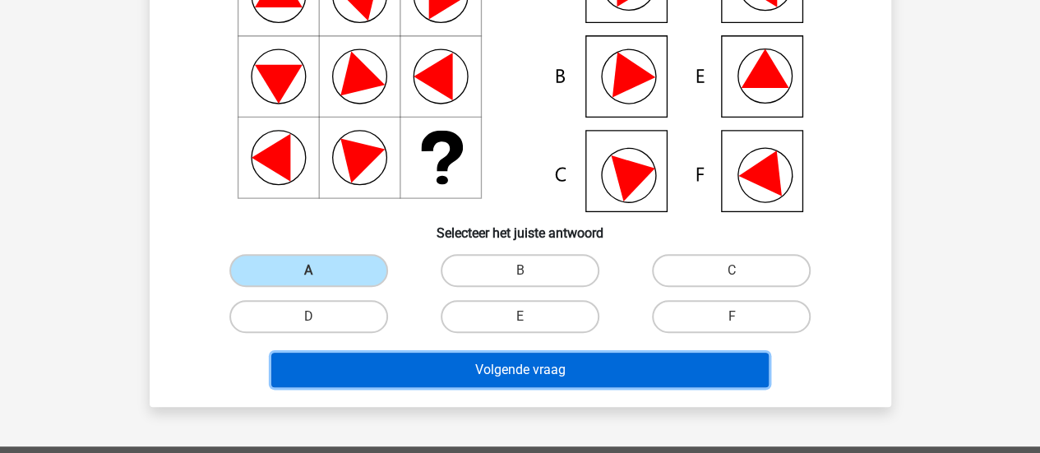
click at [442, 370] on button "Volgende vraag" at bounding box center [519, 370] width 497 height 35
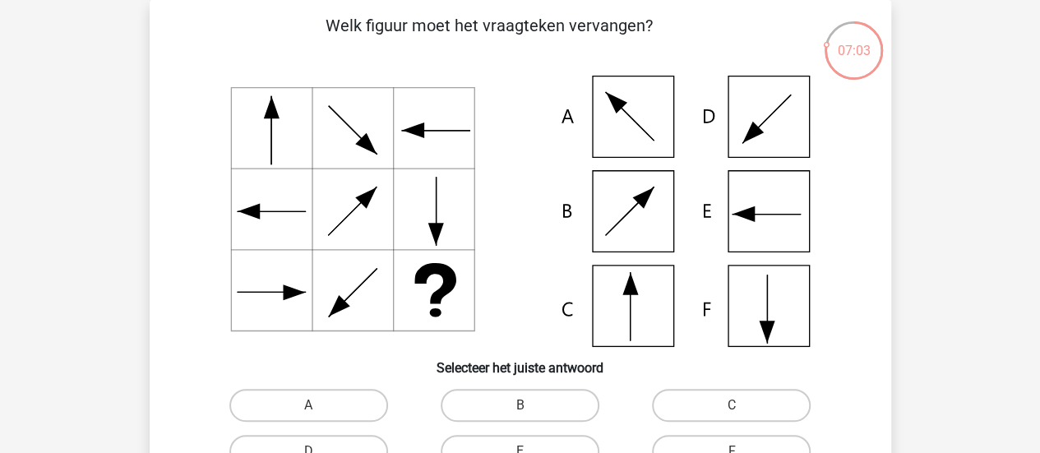
scroll to position [181, 0]
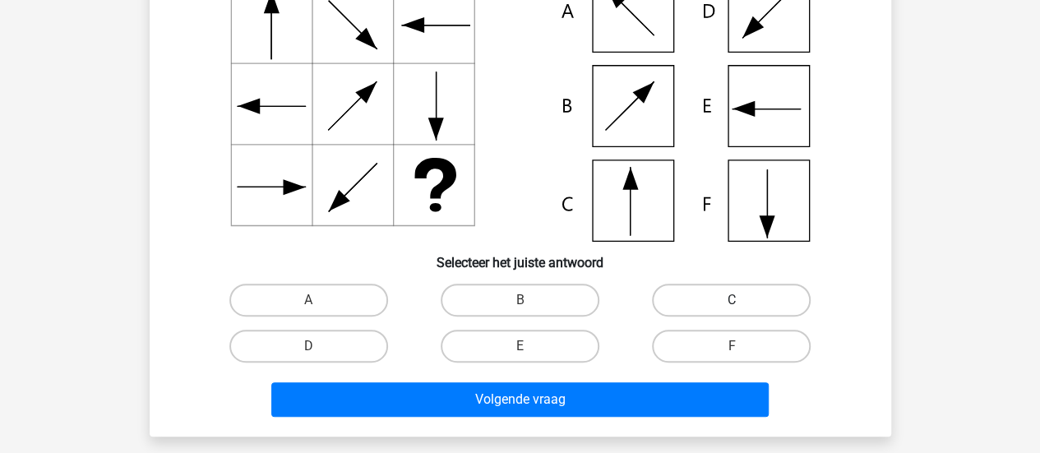
click at [719, 298] on label "C" at bounding box center [731, 300] width 159 height 33
click at [732, 300] on input "C" at bounding box center [737, 305] width 11 height 11
radio input "true"
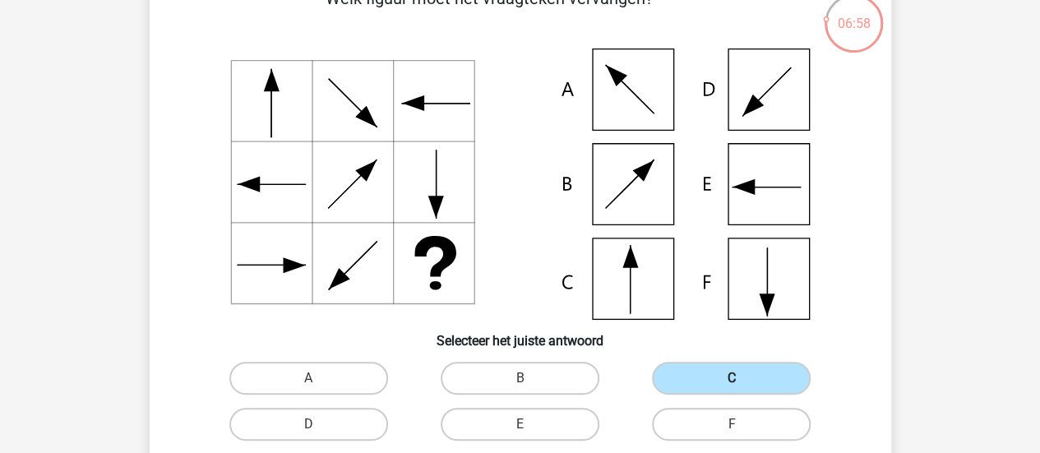
scroll to position [102, 0]
click at [715, 417] on label "F" at bounding box center [731, 425] width 159 height 33
click at [732, 425] on input "F" at bounding box center [737, 430] width 11 height 11
radio input "true"
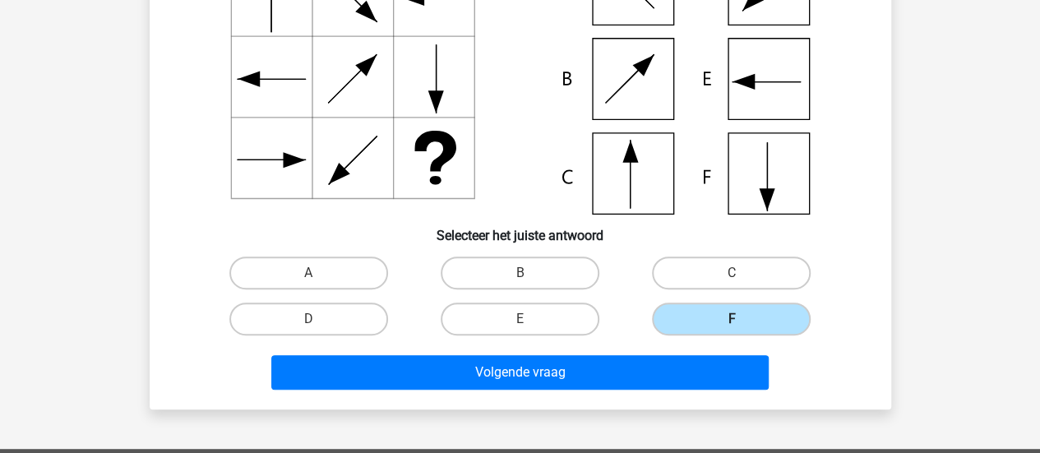
scroll to position [212, 0]
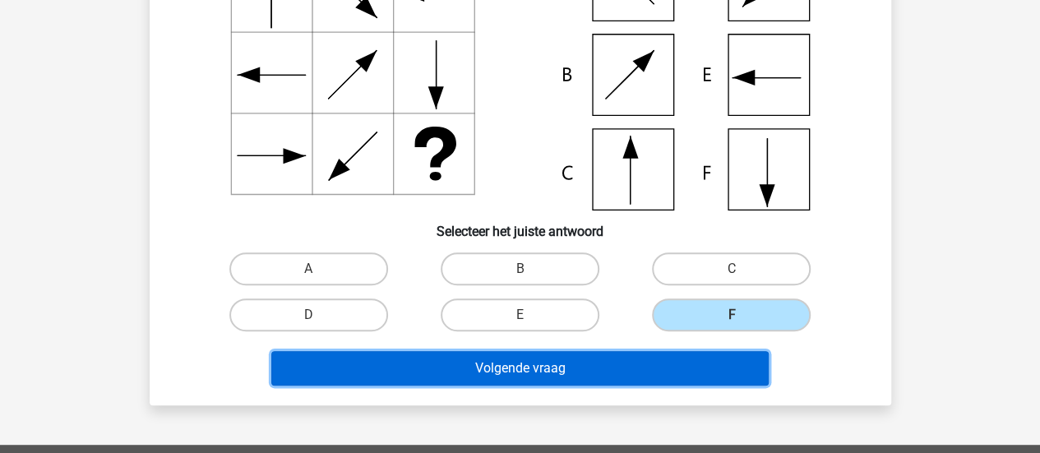
click at [617, 363] on button "Volgende vraag" at bounding box center [519, 368] width 497 height 35
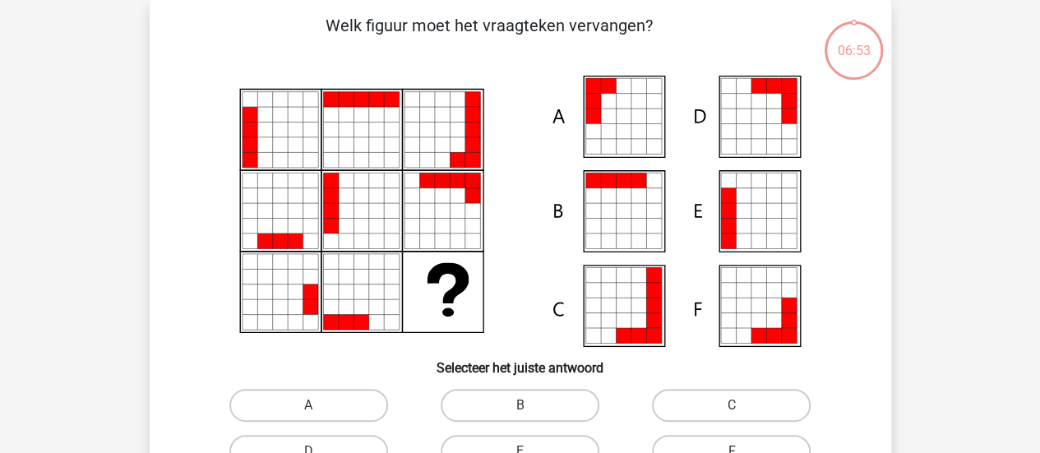
scroll to position [76, 0]
drag, startPoint x: 325, startPoint y: 405, endPoint x: 685, endPoint y: 376, distance: 361.4
click at [685, 376] on div "Welk figuur moet het vraagteken vervangen?" at bounding box center [520, 271] width 729 height 516
click at [267, 407] on label "A" at bounding box center [308, 405] width 159 height 33
click at [308, 407] on input "A" at bounding box center [313, 410] width 11 height 11
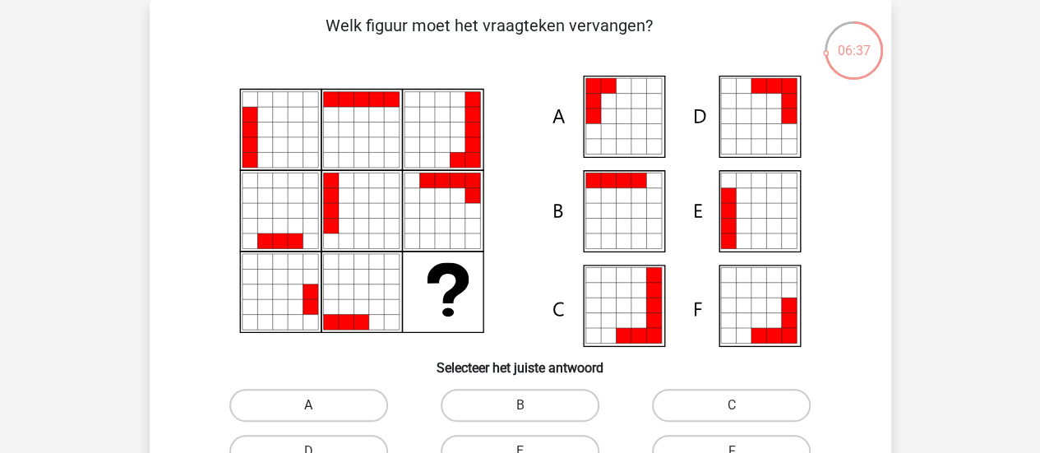
radio input "true"
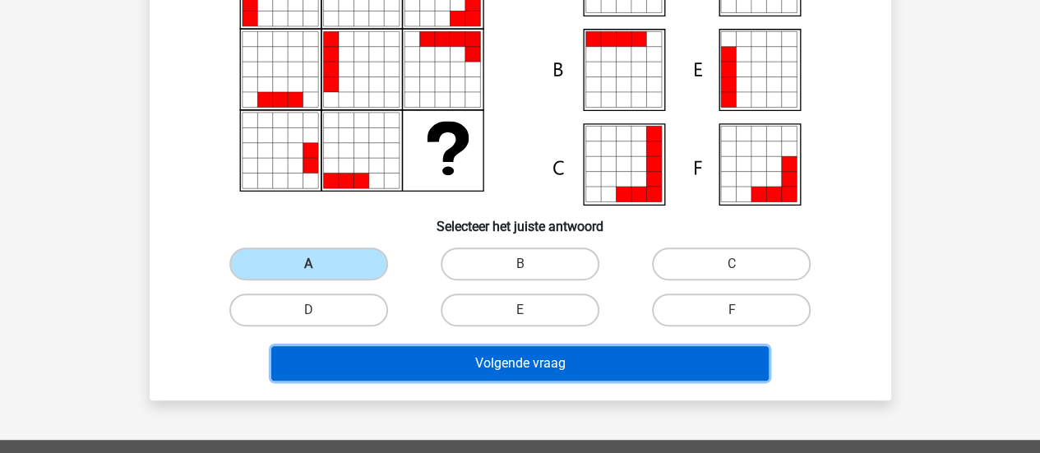
click at [490, 363] on button "Volgende vraag" at bounding box center [519, 363] width 497 height 35
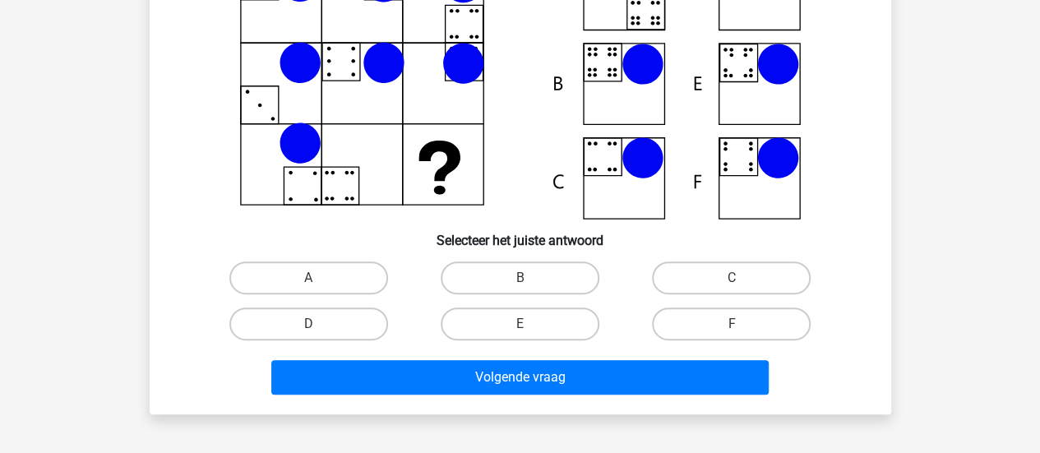
scroll to position [204, 0]
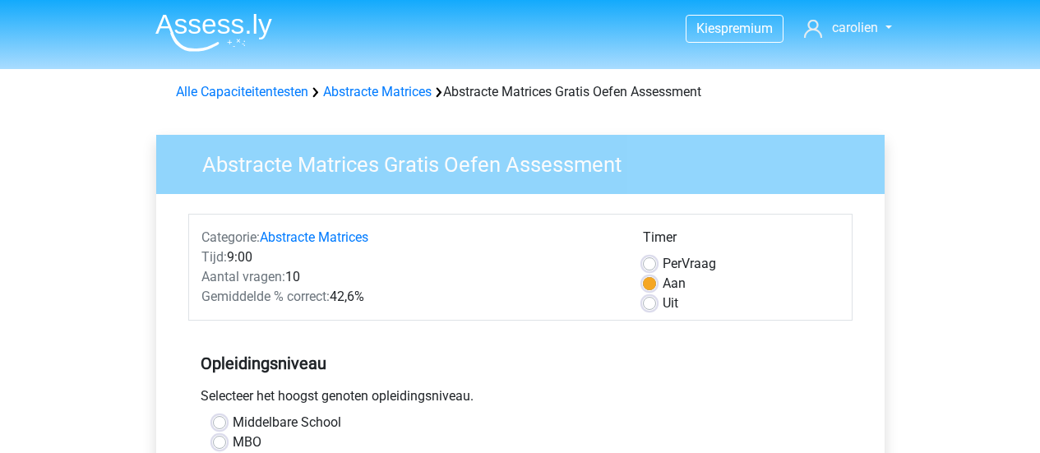
scroll to position [425, 0]
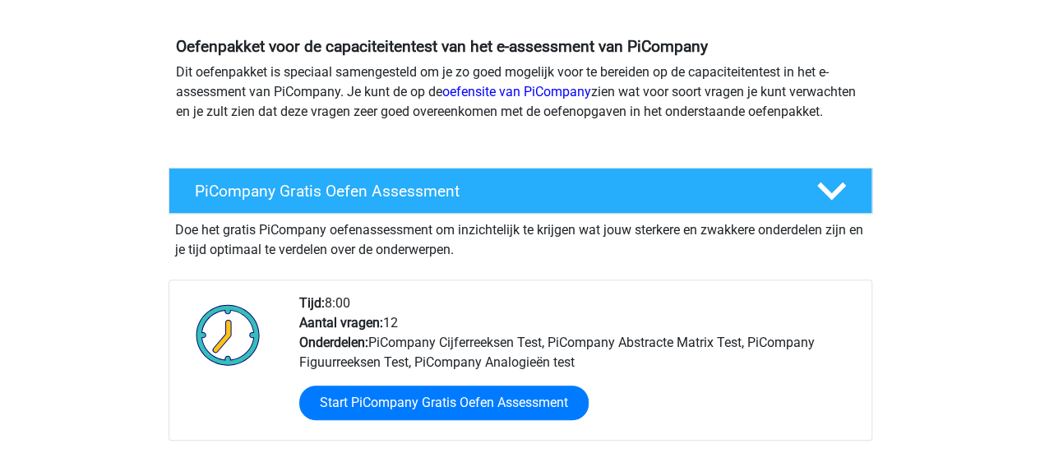
scroll to position [174, 0]
